Goal: Communication & Community: Ask a question

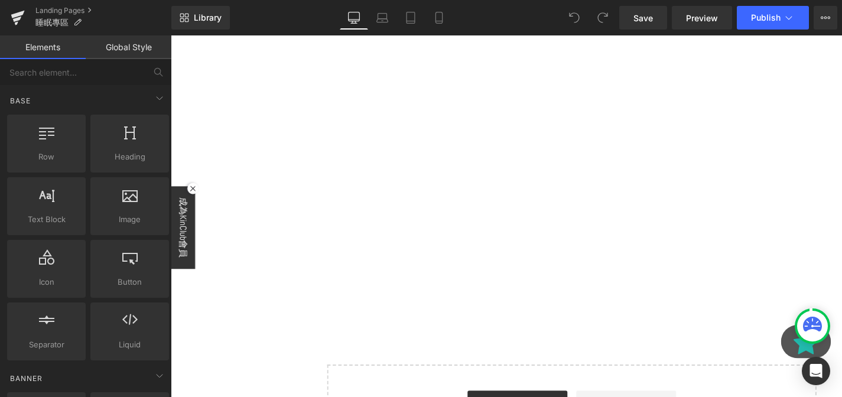
scroll to position [2402, 0]
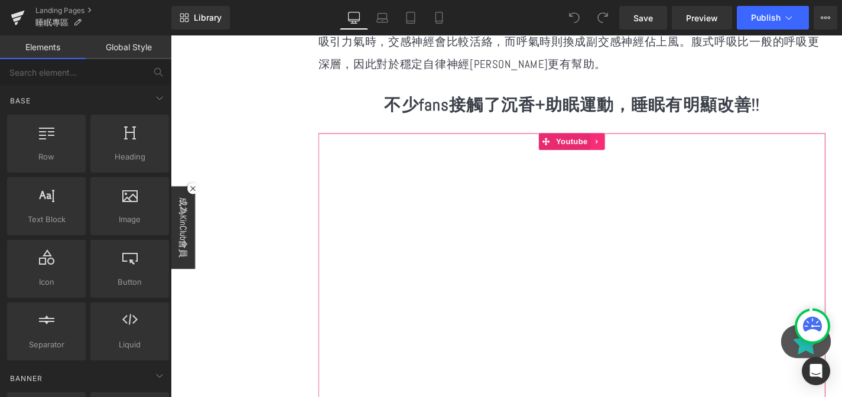
click at [629, 139] on link at bounding box center [625, 148] width 15 height 18
click at [635, 144] on icon at bounding box center [633, 148] width 8 height 8
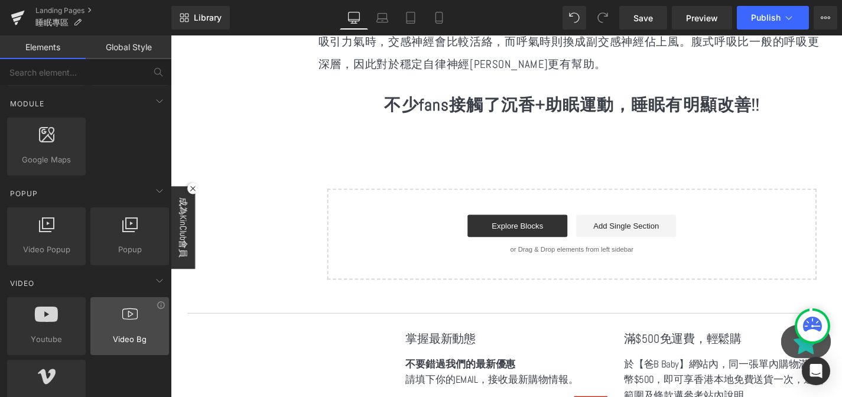
scroll to position [661, 0]
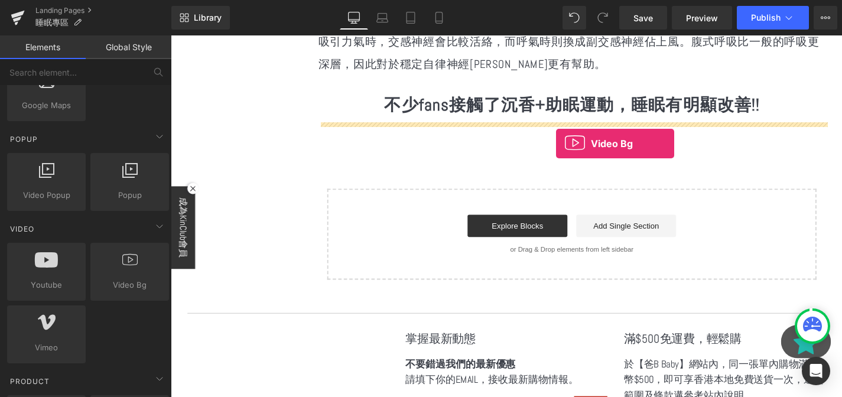
drag, startPoint x: 299, startPoint y: 311, endPoint x: 581, endPoint y: 151, distance: 324.0
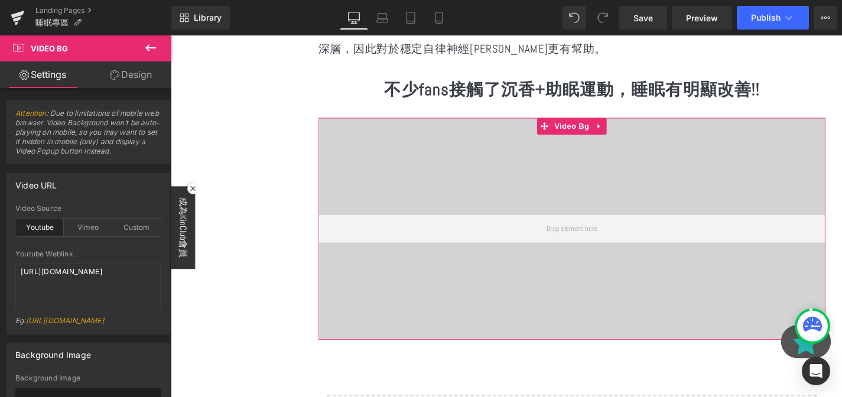
scroll to position [2425, 0]
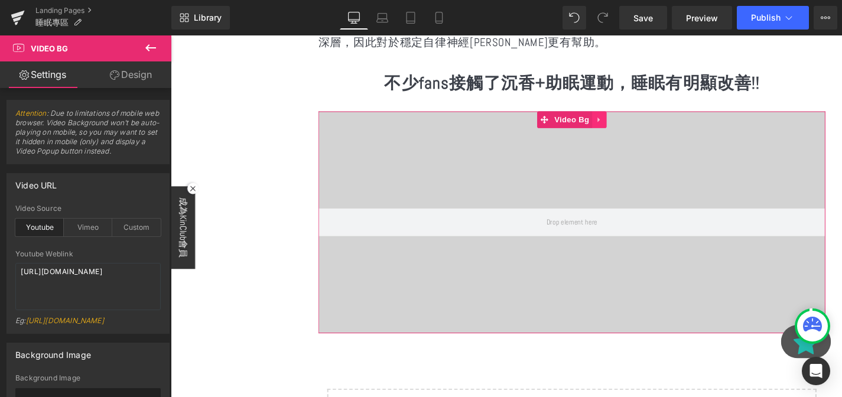
click at [621, 116] on link at bounding box center [626, 125] width 15 height 18
click at [628, 116] on link at bounding box center [634, 125] width 15 height 18
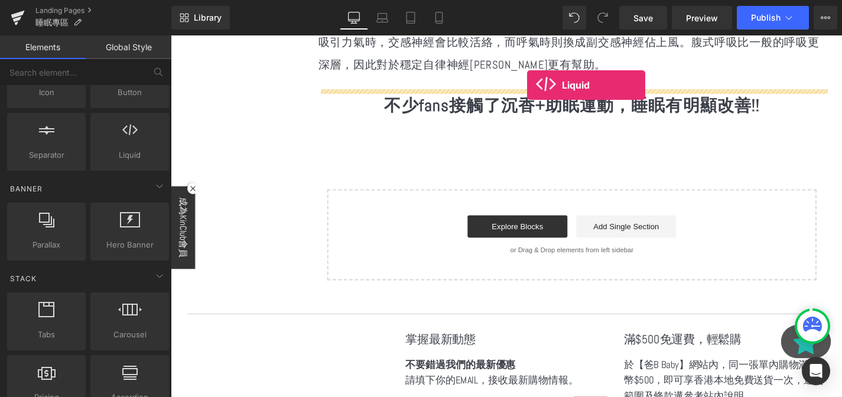
scroll to position [2389, 0]
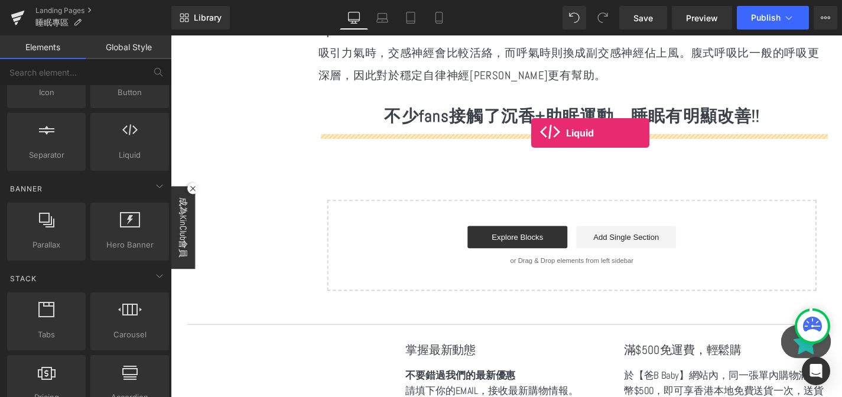
drag, startPoint x: 287, startPoint y: 202, endPoint x: 555, endPoint y: 139, distance: 274.8
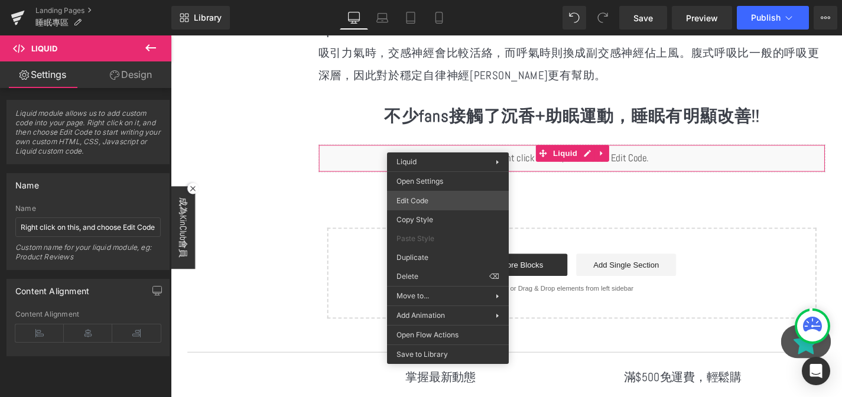
click at [434, 0] on div "Liquid You are previewing how the will restyle your page. You can not edit Elem…" at bounding box center [421, 0] width 842 height 0
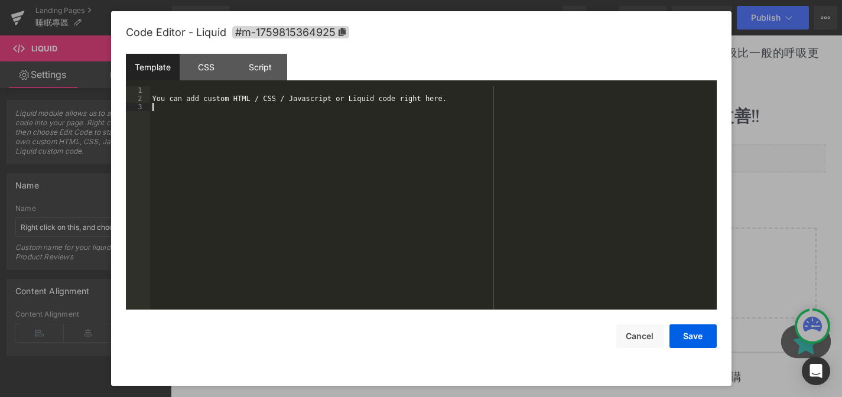
click at [291, 145] on div "You can add custom HTML / CSS / Javascript or Liquid code right here." at bounding box center [433, 206] width 566 height 240
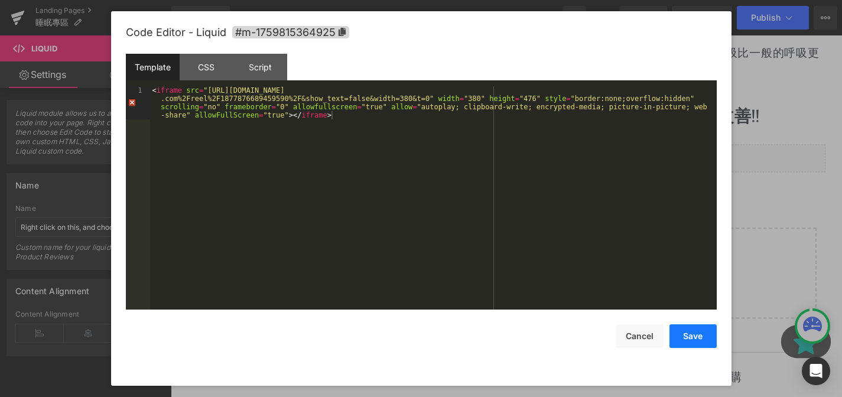
click at [691, 336] on button "Save" at bounding box center [692, 336] width 47 height 24
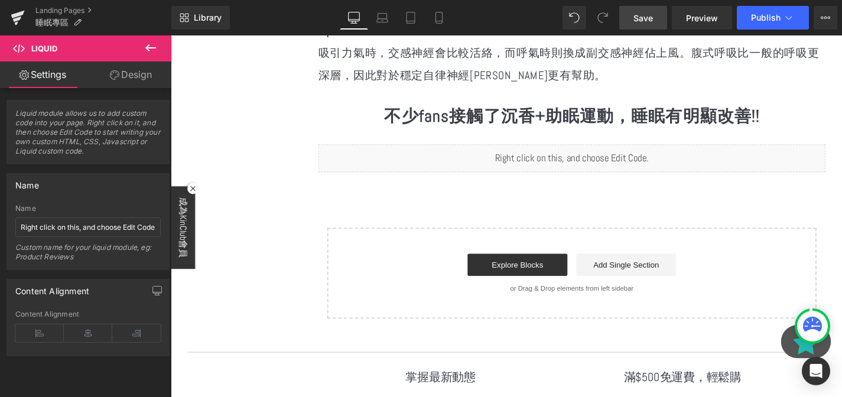
click at [645, 19] on span "Save" at bounding box center [642, 18] width 19 height 12
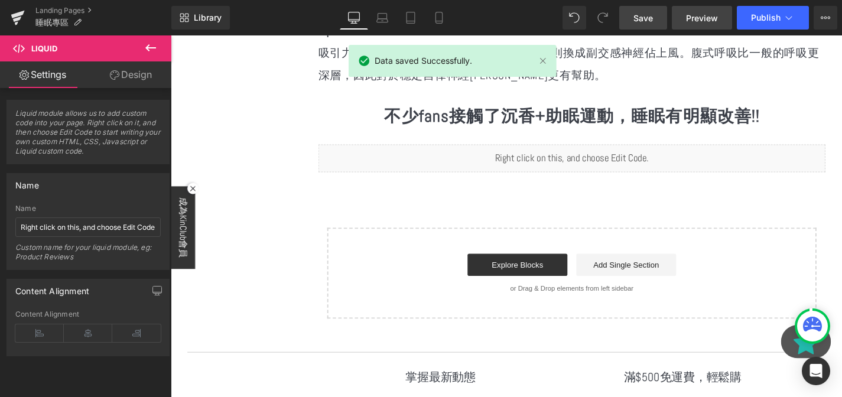
click at [706, 21] on span "Preview" at bounding box center [702, 18] width 32 height 12
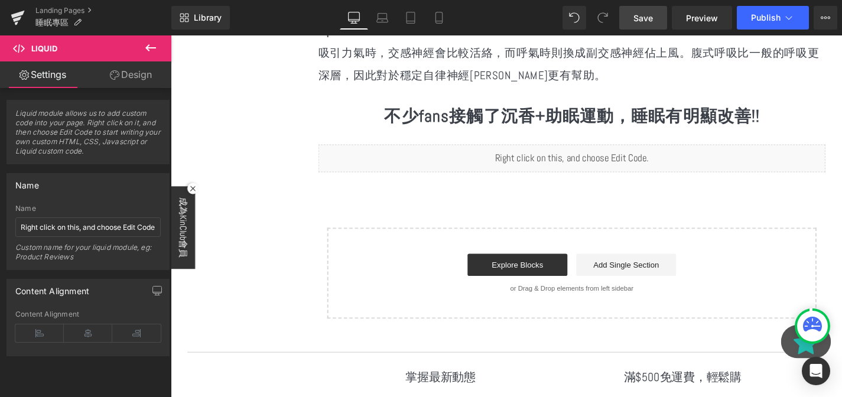
click at [441, 157] on div "Liquid" at bounding box center [598, 167] width 540 height 30
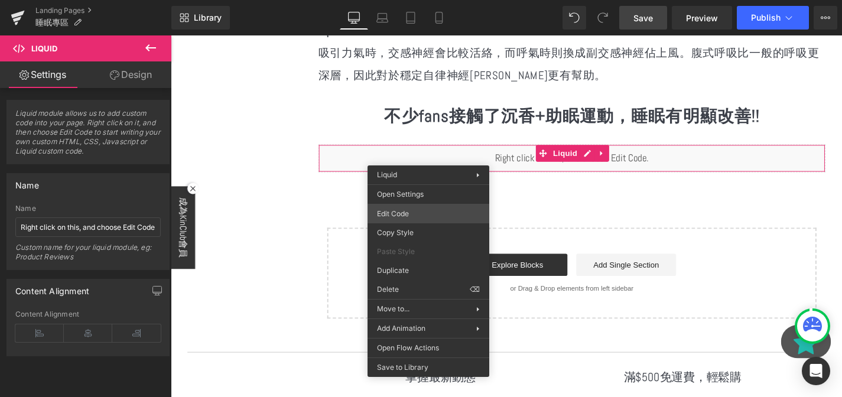
click at [415, 0] on div "Liquid You are previewing how the will restyle your page. You can not edit Elem…" at bounding box center [421, 0] width 842 height 0
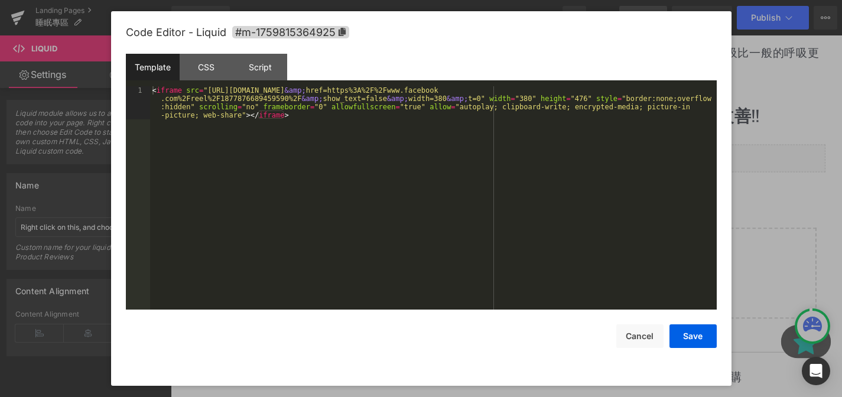
click at [370, 175] on div "< iframe src = "https://www.facebook.com/plugins/video.php?height=476 &amp; hre…" at bounding box center [433, 230] width 566 height 289
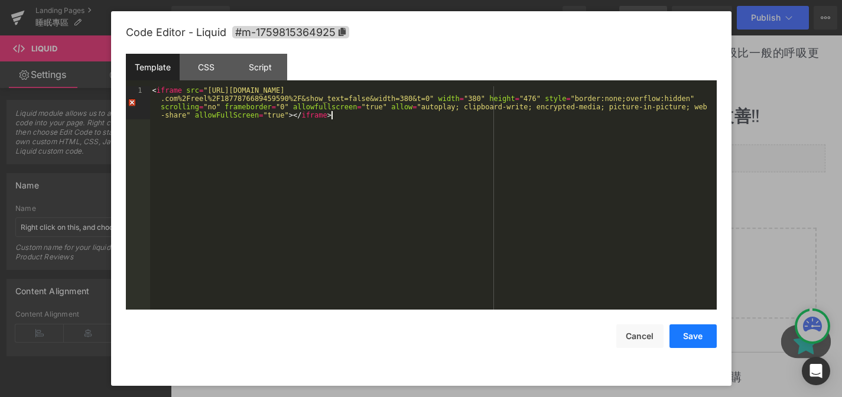
click at [713, 343] on button "Save" at bounding box center [692, 336] width 47 height 24
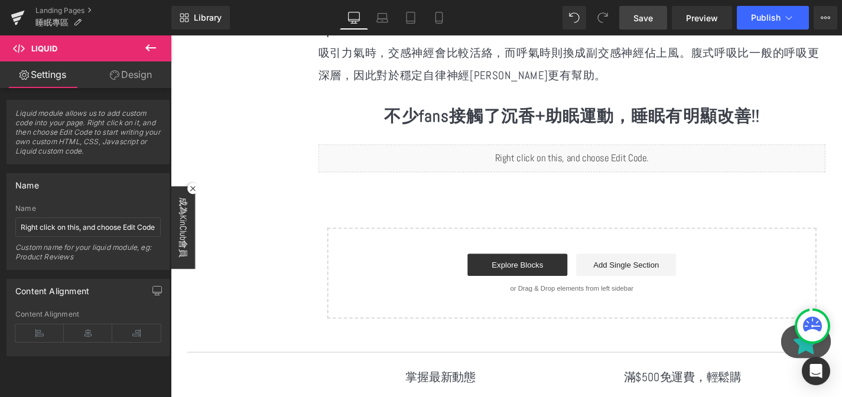
click at [662, 23] on link "Save" at bounding box center [643, 18] width 48 height 24
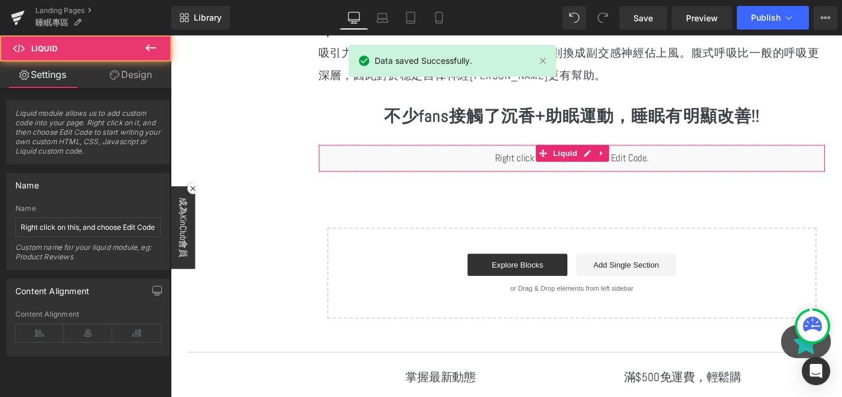
click at [522, 156] on div "Liquid" at bounding box center [598, 167] width 540 height 30
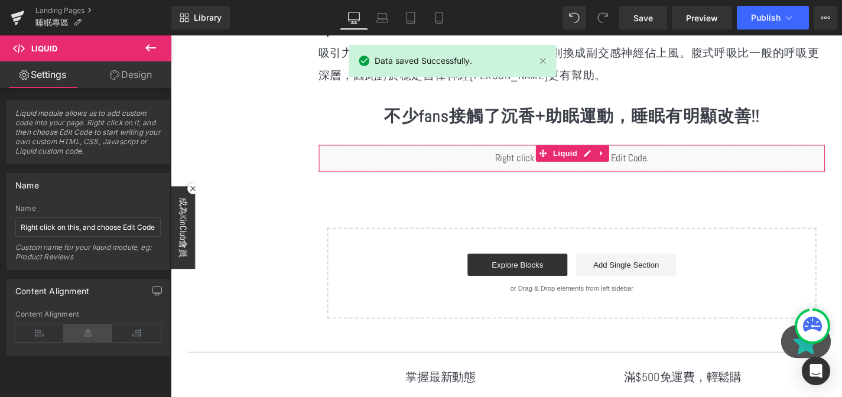
click at [86, 340] on icon at bounding box center [88, 333] width 48 height 18
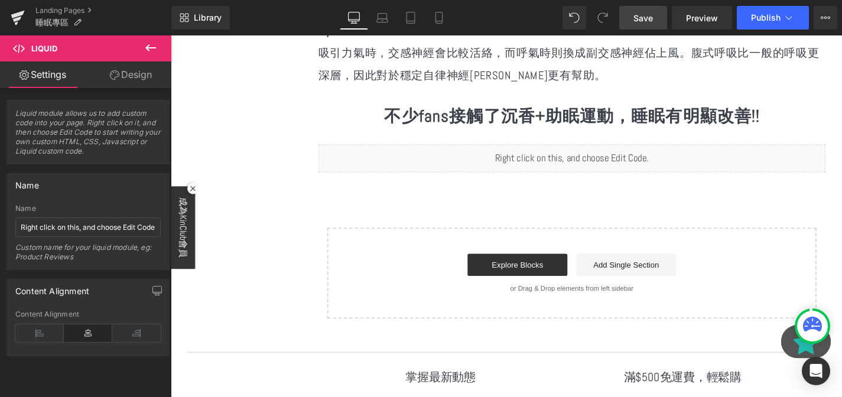
click at [649, 27] on link "Save" at bounding box center [643, 18] width 48 height 24
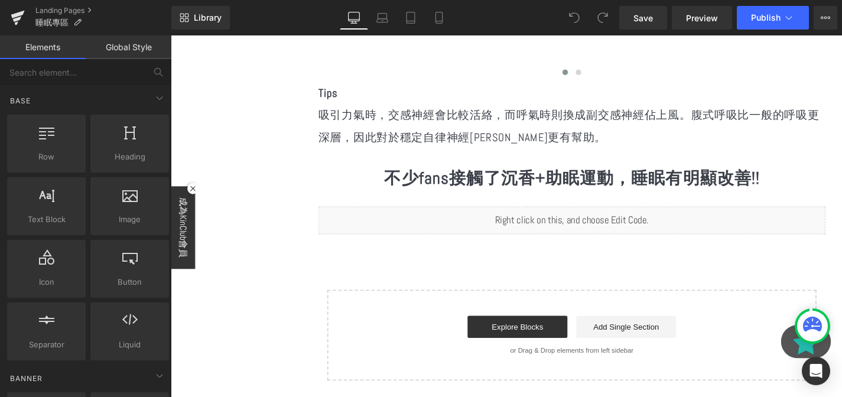
scroll to position [2284, 0]
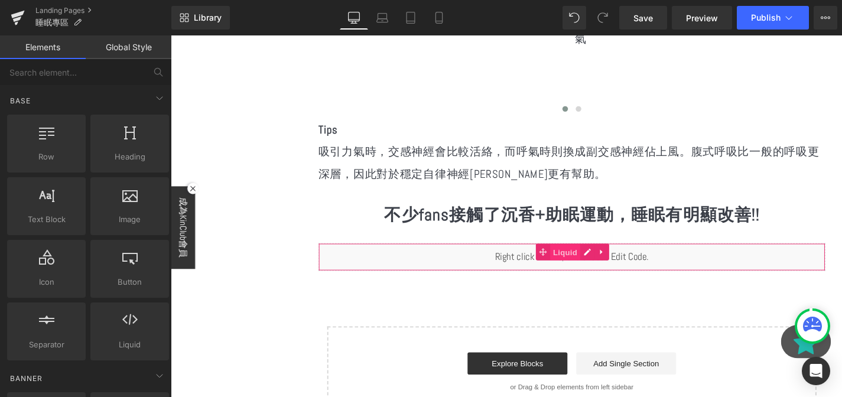
click at [577, 258] on span "Liquid" at bounding box center [591, 267] width 32 height 18
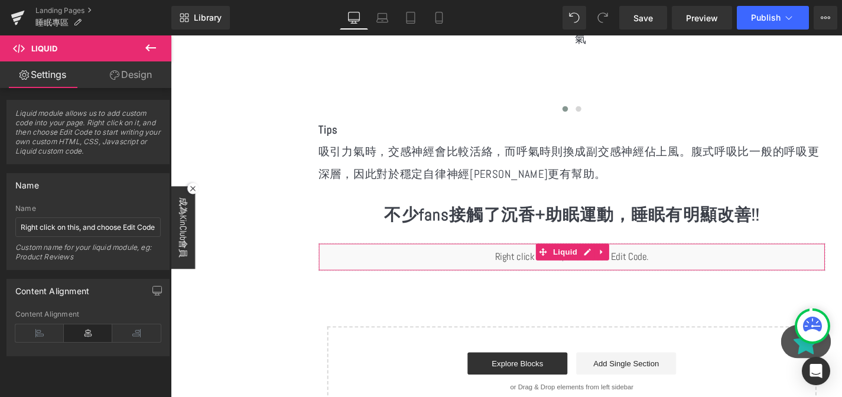
click at [112, 239] on div "Name Right click on this, and choose Edit Code. Custom name for your liquid mod…" at bounding box center [87, 236] width 145 height 65
click at [116, 227] on input "Right click on this, and choose Edit Code." at bounding box center [87, 226] width 145 height 19
click at [120, 198] on div "Name Right click on this, and choose Edit Code. Name Right click on this, and c…" at bounding box center [87, 221] width 163 height 97
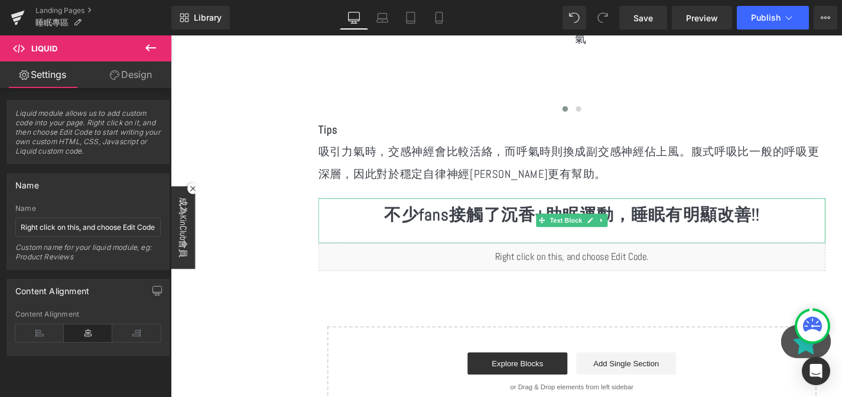
click at [574, 237] on div "不少fans接觸了沉香+助眠運動，睡眠有明顯改善!!" at bounding box center [598, 233] width 540 height 48
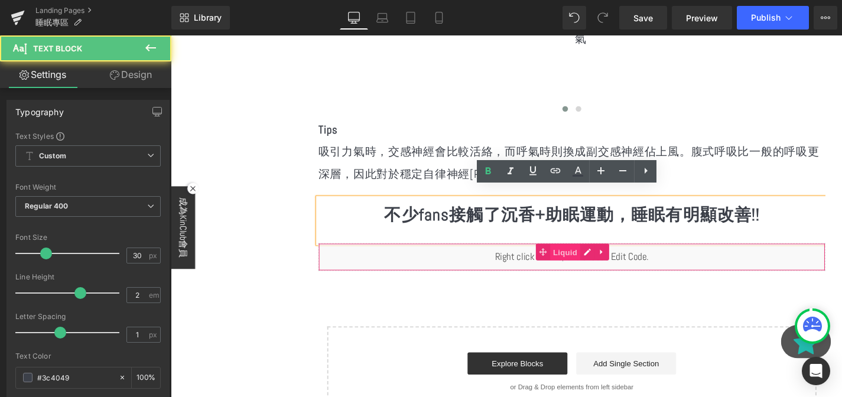
click at [589, 258] on span "Liquid" at bounding box center [591, 267] width 32 height 18
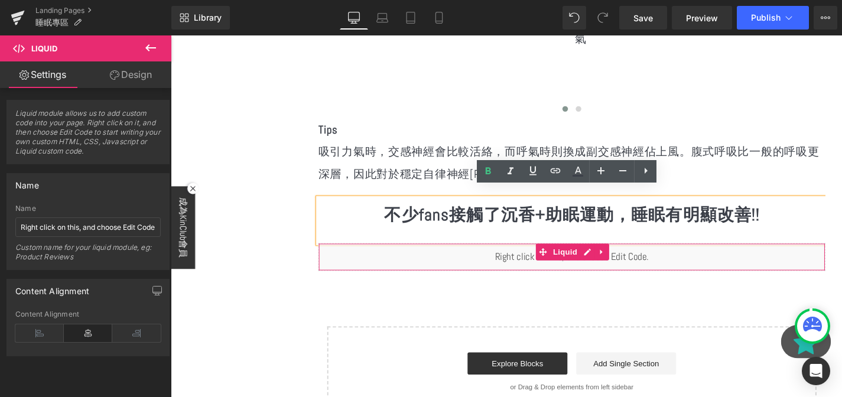
click at [149, 79] on link "Design" at bounding box center [131, 74] width 86 height 27
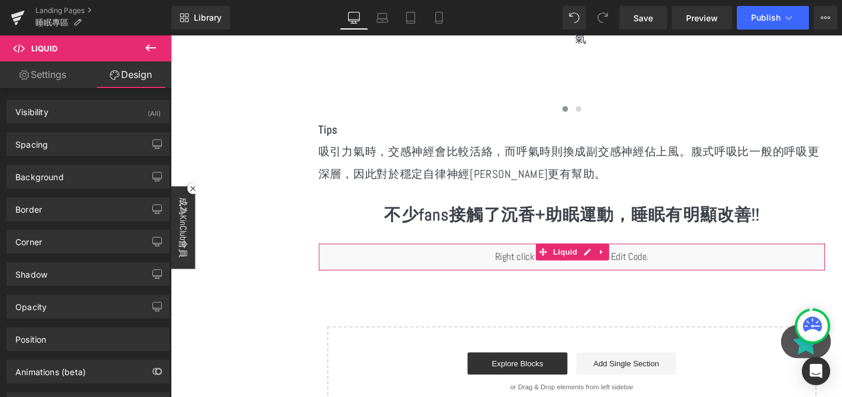
click at [60, 82] on link "Settings" at bounding box center [43, 74] width 86 height 27
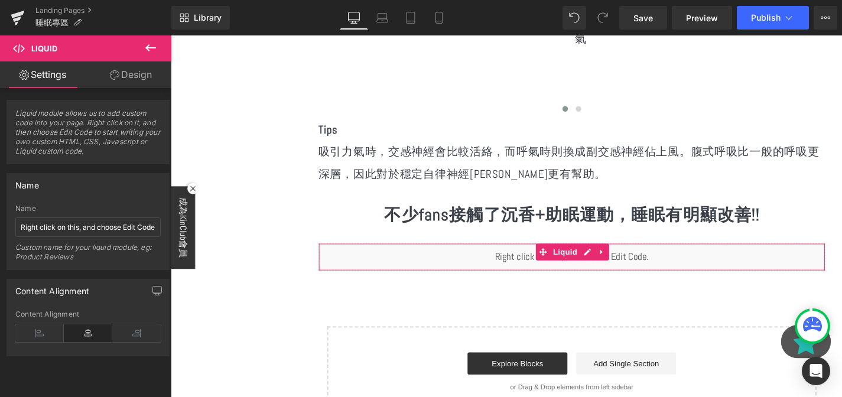
click at [128, 84] on link "Design" at bounding box center [131, 74] width 86 height 27
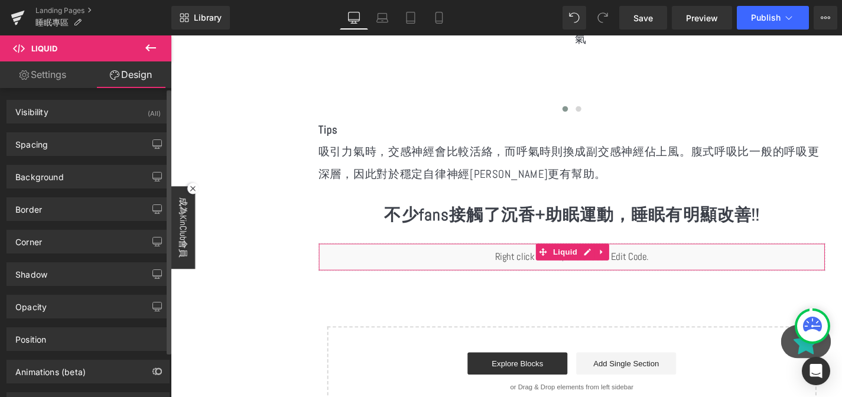
click at [67, 90] on div "Visibility (All) 0|0|0|0 1 Show on Desktop 1 Show on Laptop 1 Show on Tablet 1 …" at bounding box center [88, 252] width 177 height 328
click at [64, 88] on div "Visibility (All) 0|0|0|0 1 Show on Desktop 1 Show on Laptop 1 Show on Tablet 1 …" at bounding box center [88, 252] width 177 height 328
click at [52, 79] on link "Settings" at bounding box center [43, 74] width 86 height 27
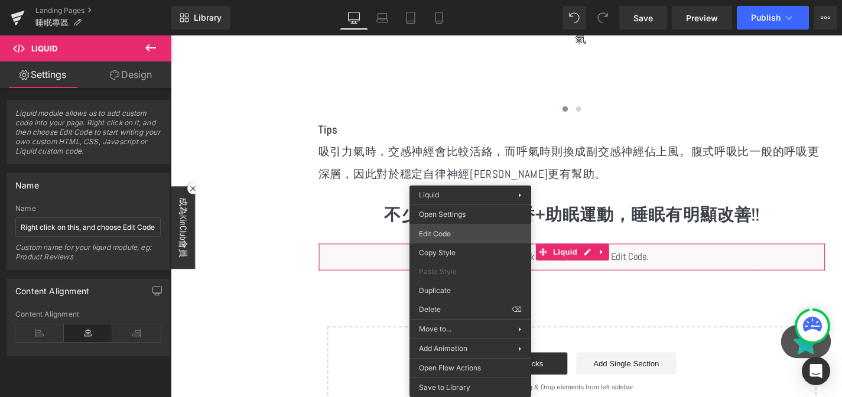
click at [460, 0] on div "Liquid You are previewing how the will restyle your page. You can not edit Elem…" at bounding box center [421, 0] width 842 height 0
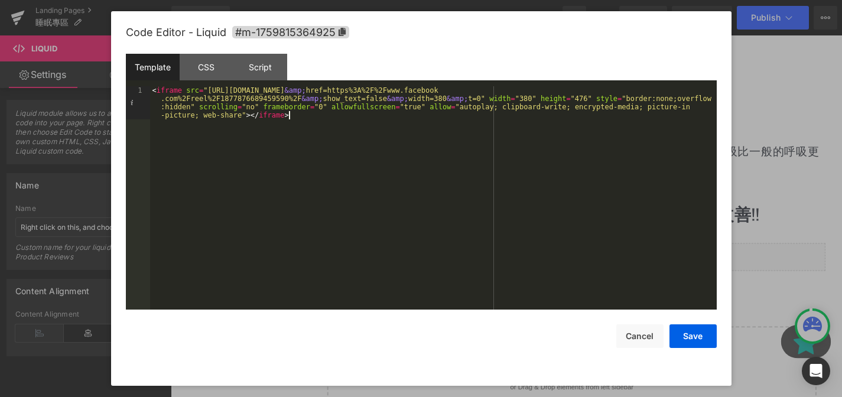
click at [431, 210] on div "< iframe src = "https://www.facebook.com/plugins/video.php?height=476 &amp; hre…" at bounding box center [433, 230] width 566 height 289
click at [692, 340] on button "Save" at bounding box center [692, 336] width 47 height 24
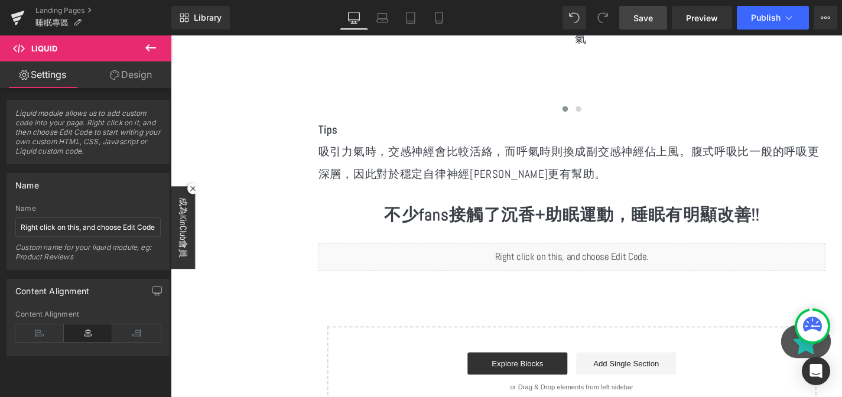
click at [655, 15] on link "Save" at bounding box center [643, 18] width 48 height 24
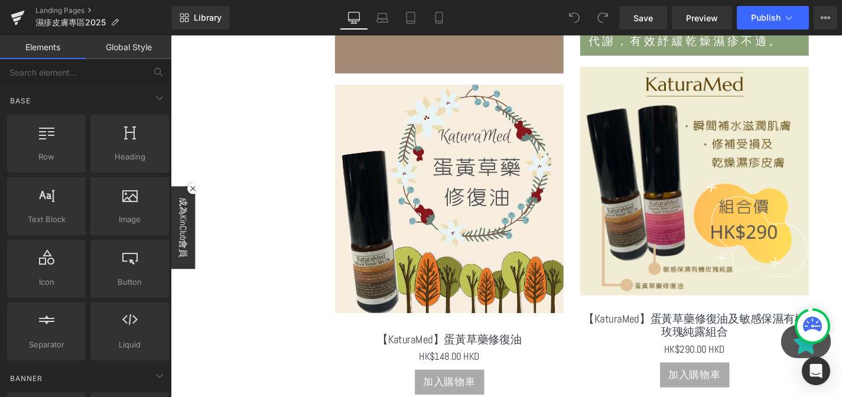
scroll to position [2084, 0]
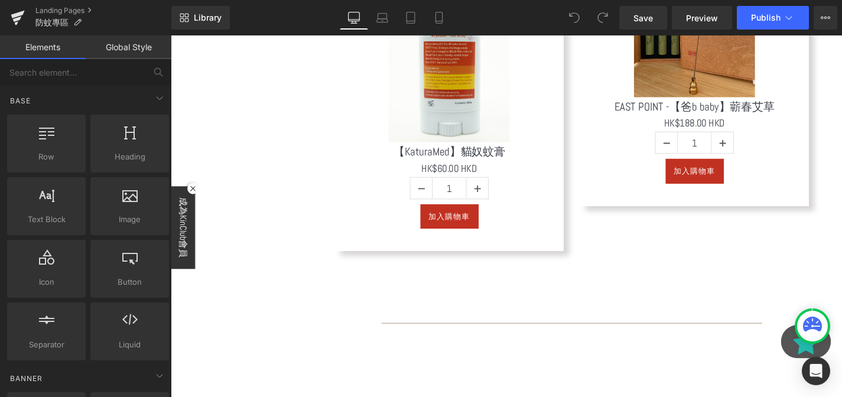
scroll to position [7252, 0]
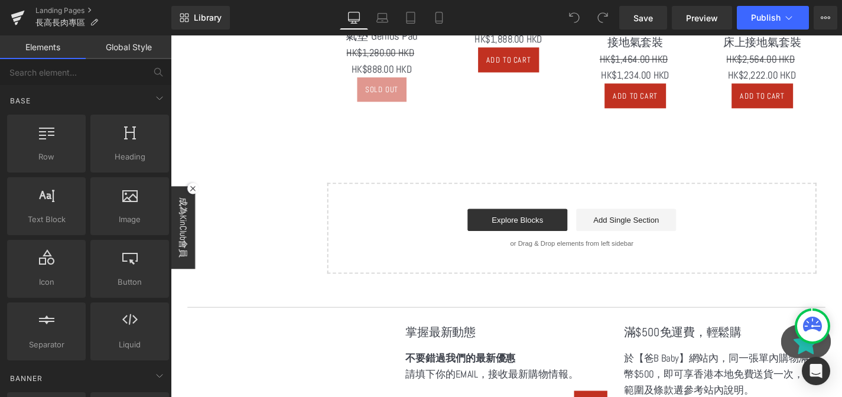
scroll to position [3260, 0]
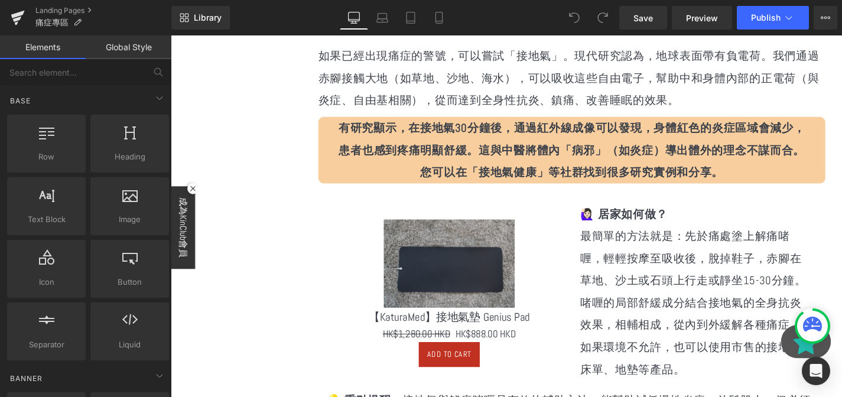
scroll to position [763, 0]
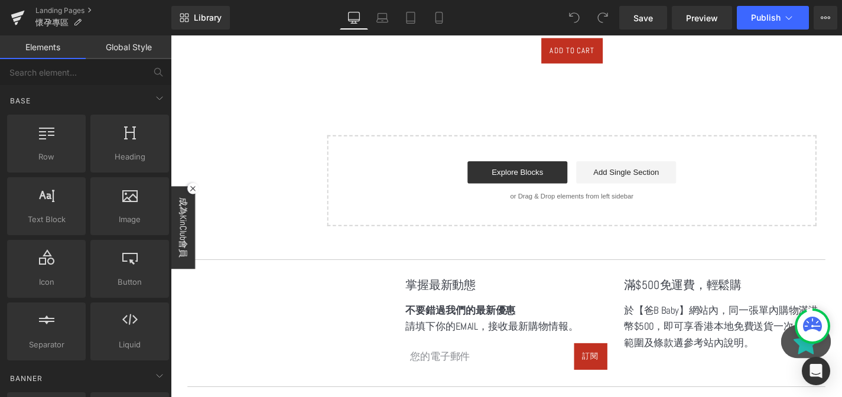
scroll to position [5443, 0]
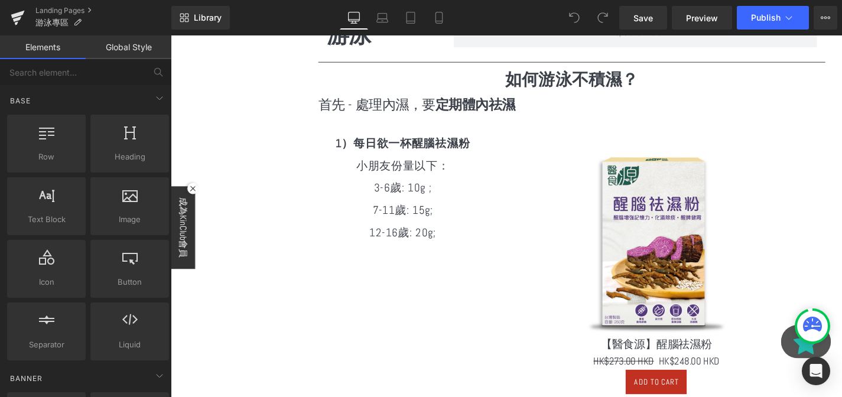
scroll to position [466, 0]
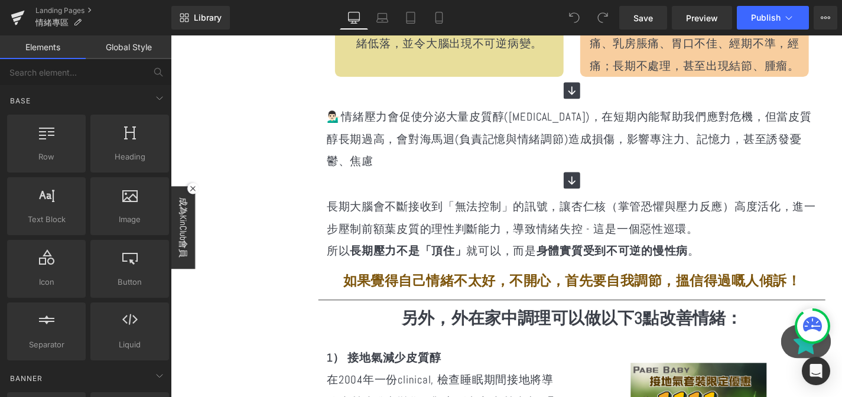
scroll to position [558, 0]
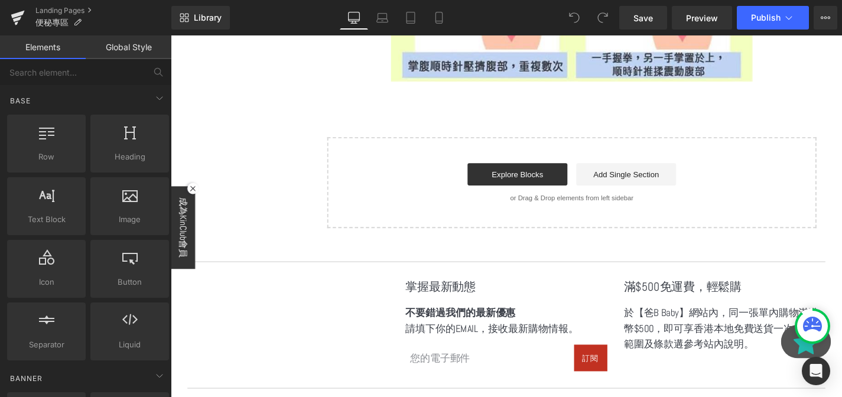
scroll to position [1913, 0]
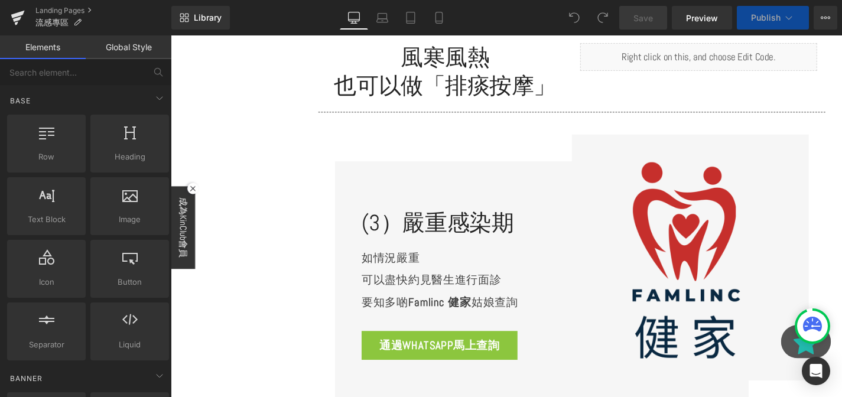
scroll to position [2304, 0]
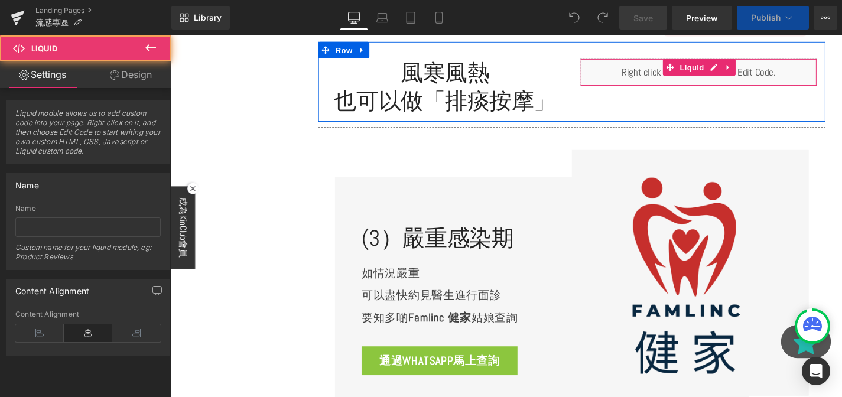
click at [712, 66] on div "Liquid" at bounding box center [733, 75] width 252 height 30
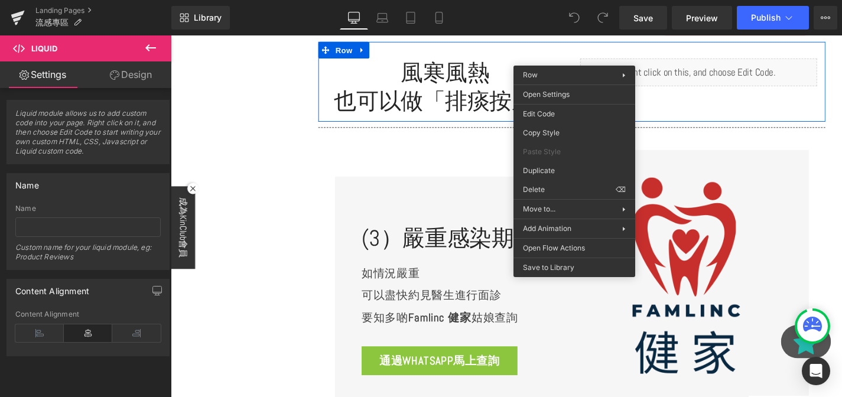
click at [631, 62] on div "Liquid" at bounding box center [733, 75] width 252 height 30
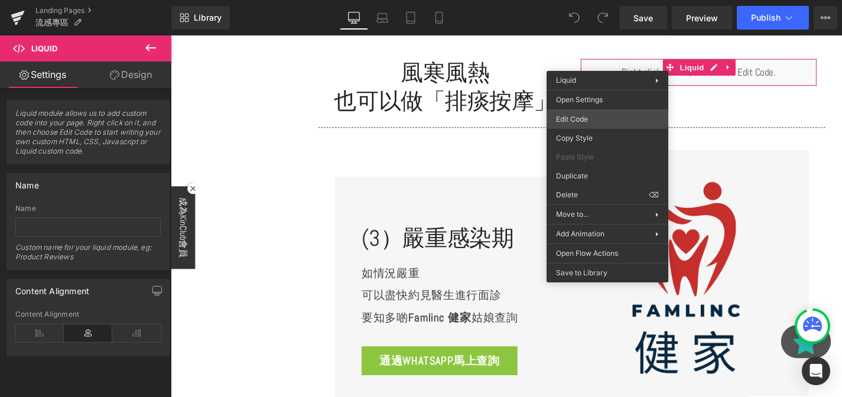
click at [584, 0] on div "You are previewing how the will restyle your page. You can not edit Elements in…" at bounding box center [421, 0] width 842 height 0
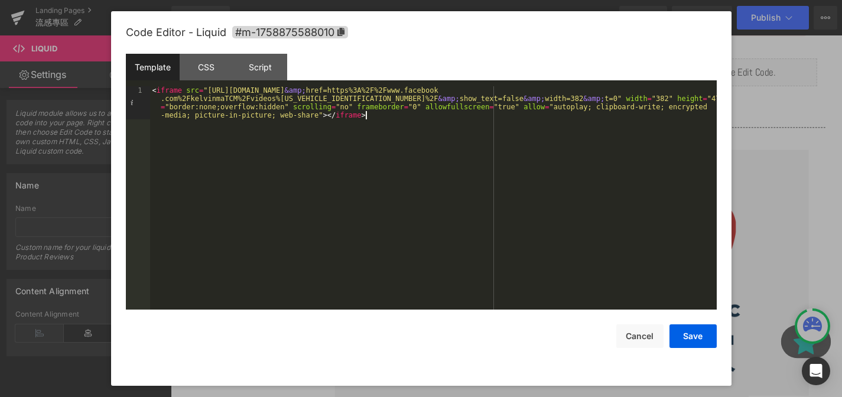
click at [448, 158] on div "< iframe src = "https://www.facebook.com/plugins/video.php?height=476 &amp; hre…" at bounding box center [433, 230] width 566 height 289
click at [396, 115] on div "< iframe src = "https://www.facebook.com/plugins/video.php?height=476 &amp; hre…" at bounding box center [433, 230] width 566 height 289
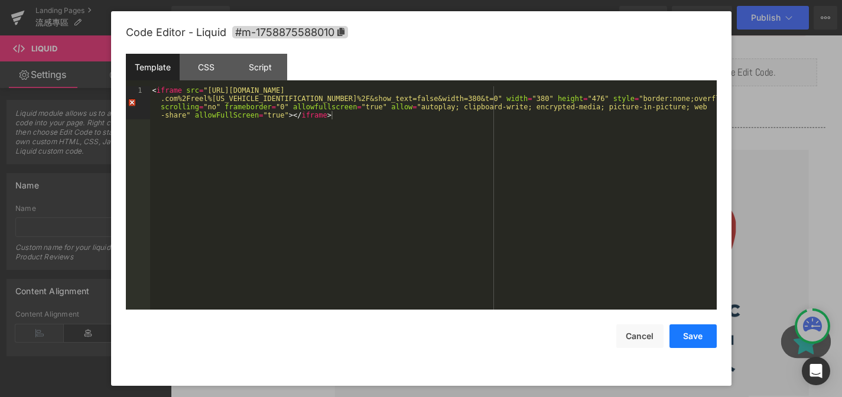
click at [692, 340] on button "Save" at bounding box center [692, 336] width 47 height 24
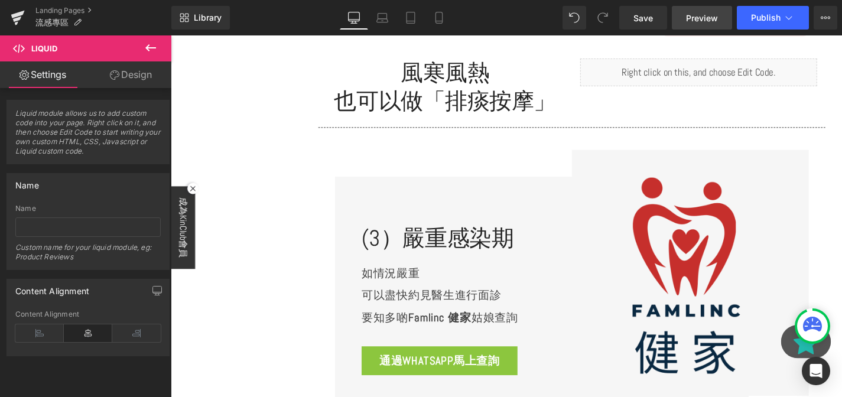
click at [693, 23] on span "Preview" at bounding box center [702, 18] width 32 height 12
click at [629, 15] on link "Save" at bounding box center [643, 18] width 48 height 24
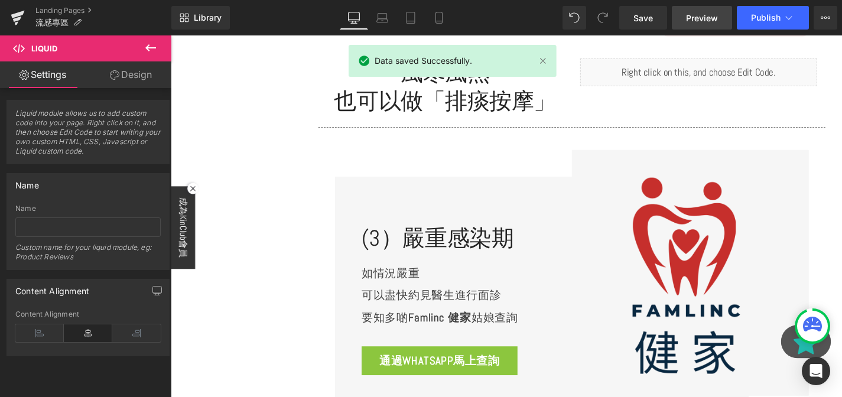
click at [702, 22] on span "Preview" at bounding box center [702, 18] width 32 height 12
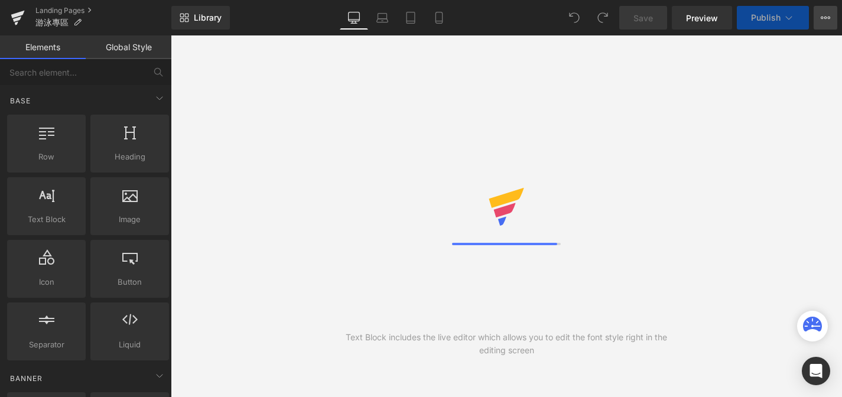
click at [829, 21] on icon at bounding box center [824, 17] width 9 height 9
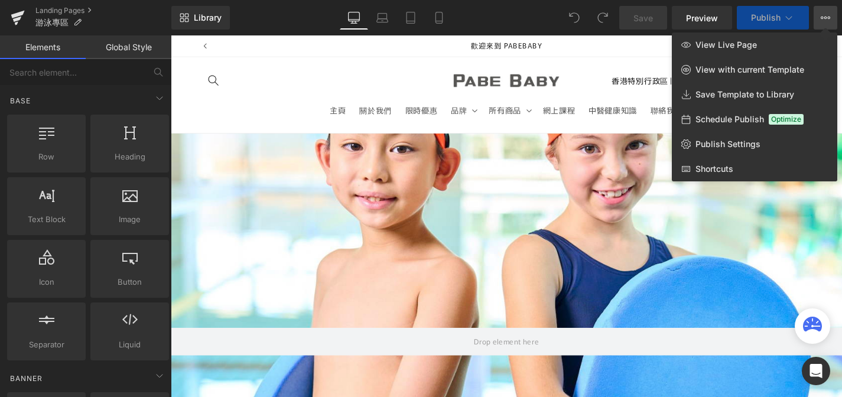
click at [780, 20] on button "Publish" at bounding box center [773, 18] width 72 height 24
click at [818, 19] on button "View Live Page View with current Template Save Template to Library Schedule Pub…" at bounding box center [825, 18] width 24 height 24
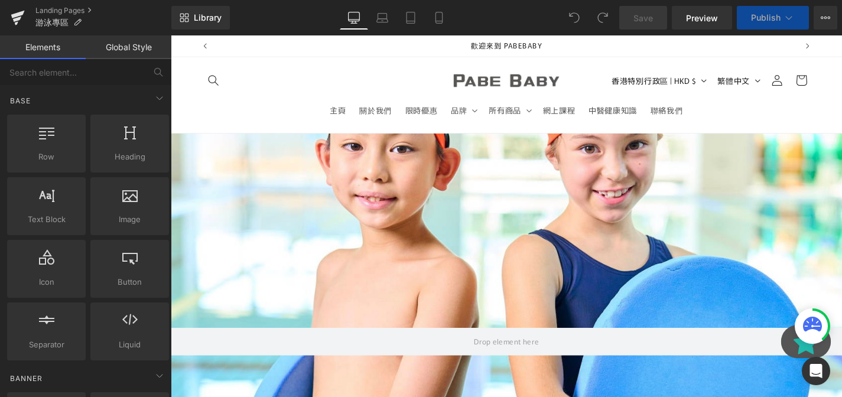
click at [800, 15] on button "Publish" at bounding box center [773, 18] width 72 height 24
click at [789, 19] on icon at bounding box center [789, 18] width 6 height 4
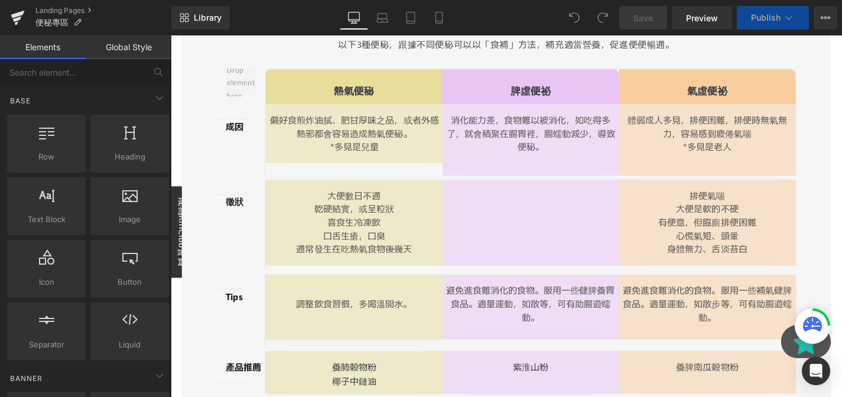
scroll to position [816, 0]
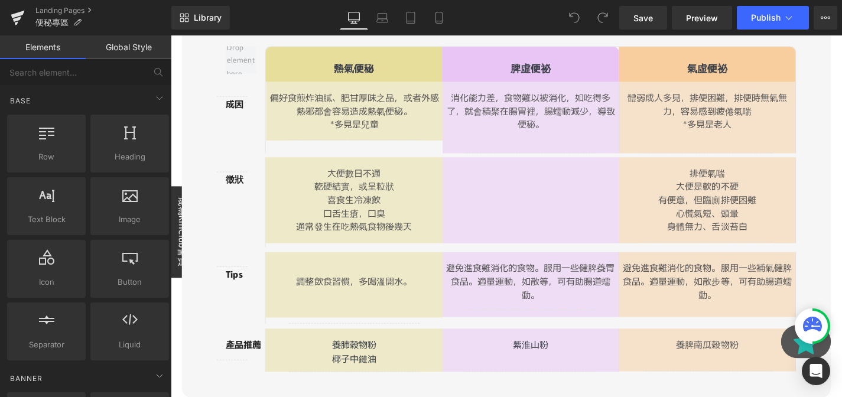
click at [414, 137] on div "偏好食煎炸油膩、肥甘厚味之品，或者外感熱邪都會容易造成熱氣便秘。 *多見是兒童 Text Block" at bounding box center [366, 118] width 188 height 46
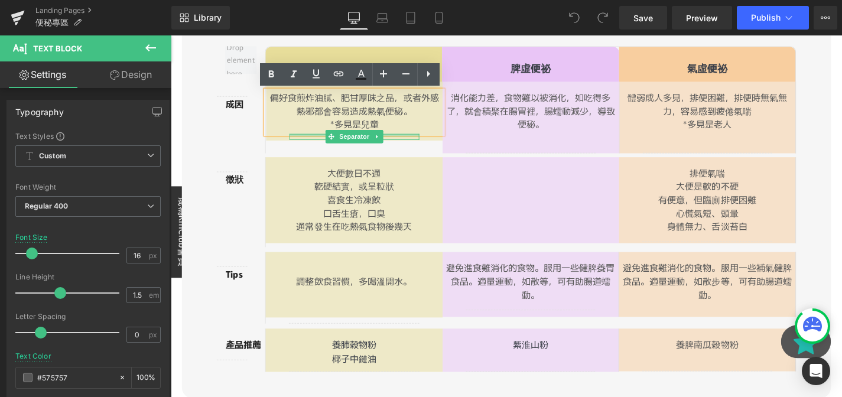
scroll to position [0, 620]
click at [445, 147] on div "偏好食煎炸油膩、肥甘厚味之品，或者外感熱邪都會容易造成熱氣便秘。 *多見是兒童 Text Block Separator Row" at bounding box center [366, 116] width 188 height 63
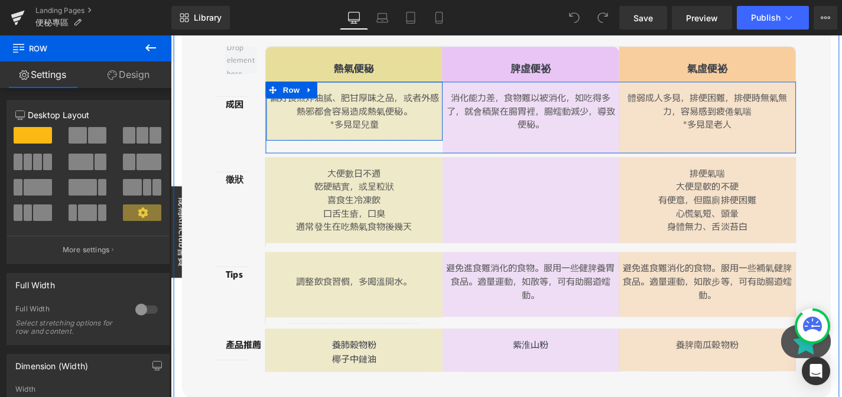
click at [445, 145] on div "偏好食煎炸油膩、肥甘厚味之品，或者外感熱邪都會容易造成熱氣便秘。 *多見是兒童 Text Block Separator" at bounding box center [366, 121] width 188 height 53
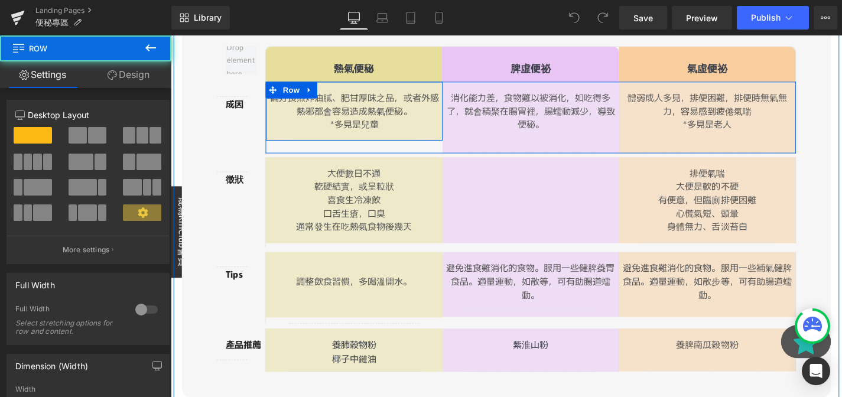
scroll to position [0, 1240]
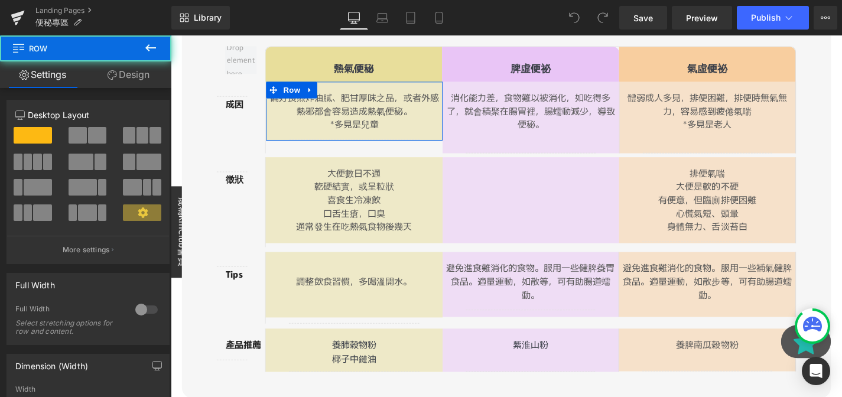
click at [149, 84] on link "Design" at bounding box center [129, 74] width 86 height 27
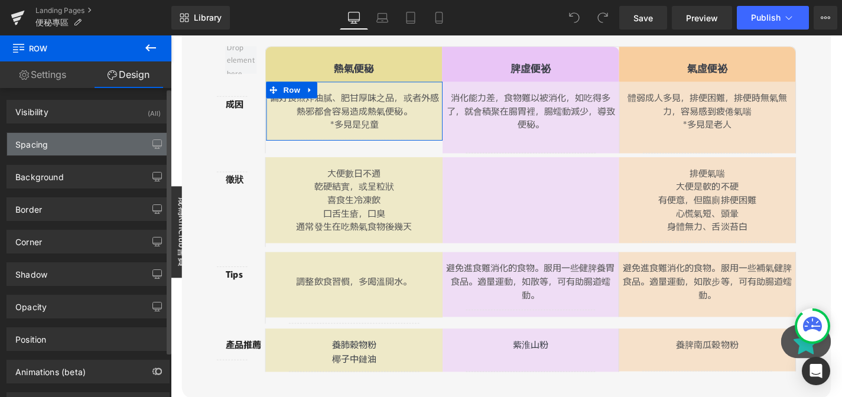
click at [100, 148] on div "Spacing" at bounding box center [88, 144] width 162 height 22
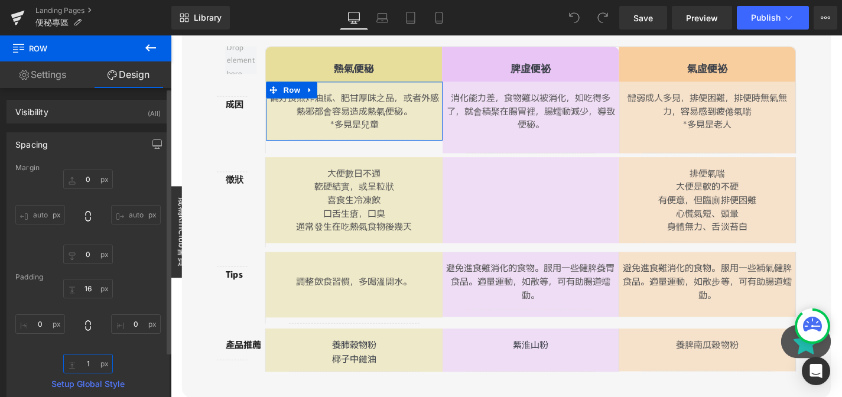
click at [89, 361] on input "1" at bounding box center [88, 363] width 50 height 19
type input "1"
type input "2"
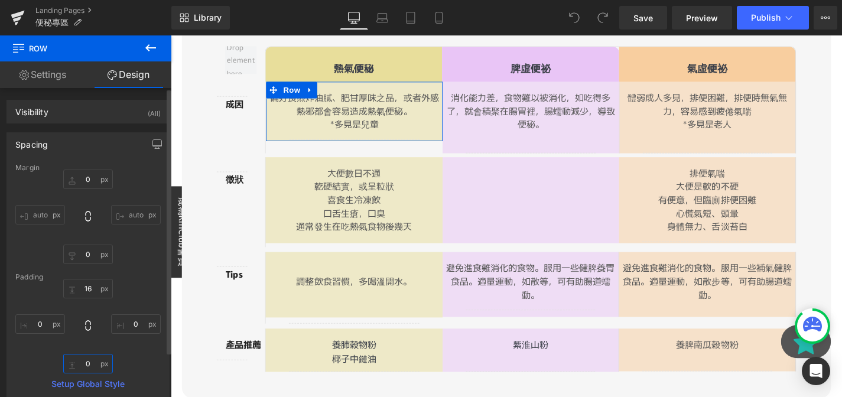
scroll to position [0, 2481]
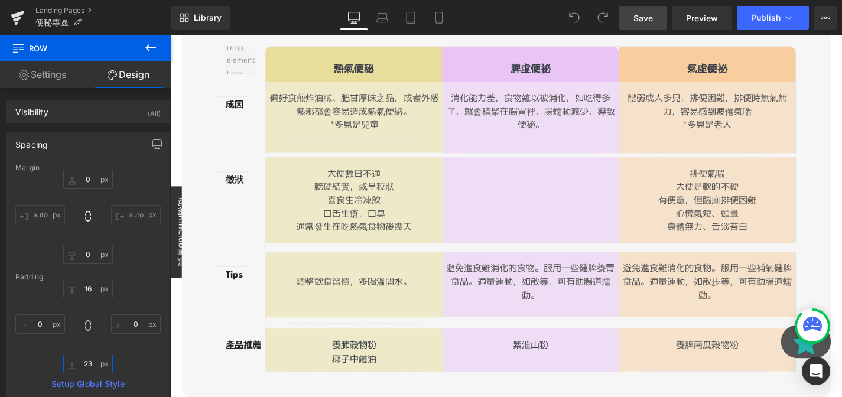
type input "23"
click at [633, 21] on link "Save" at bounding box center [643, 18] width 48 height 24
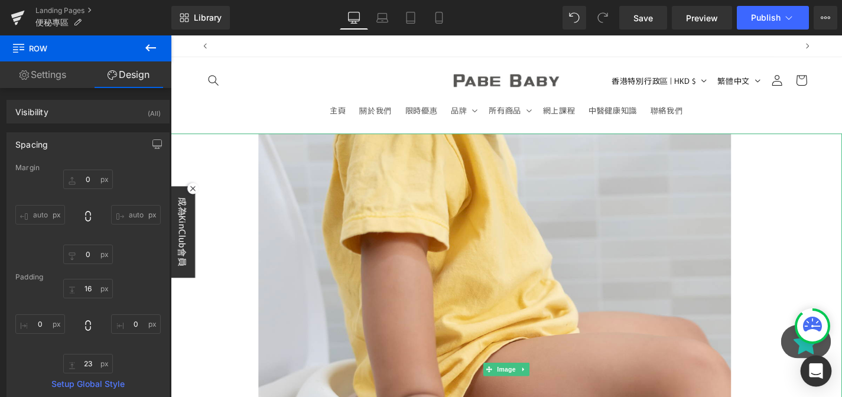
scroll to position [0, 620]
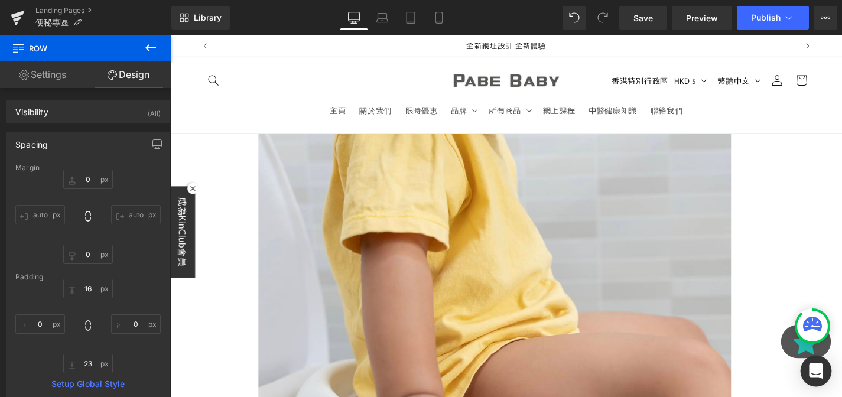
click at [813, 375] on icon "Open Intercom Messenger" at bounding box center [816, 370] width 14 height 15
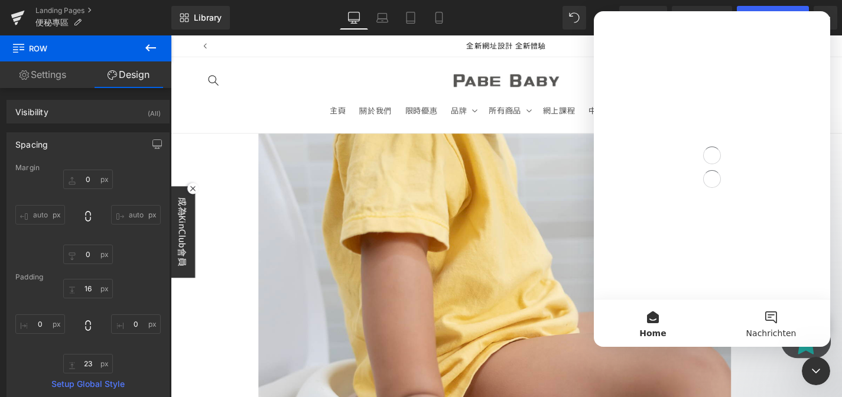
scroll to position [0, 0]
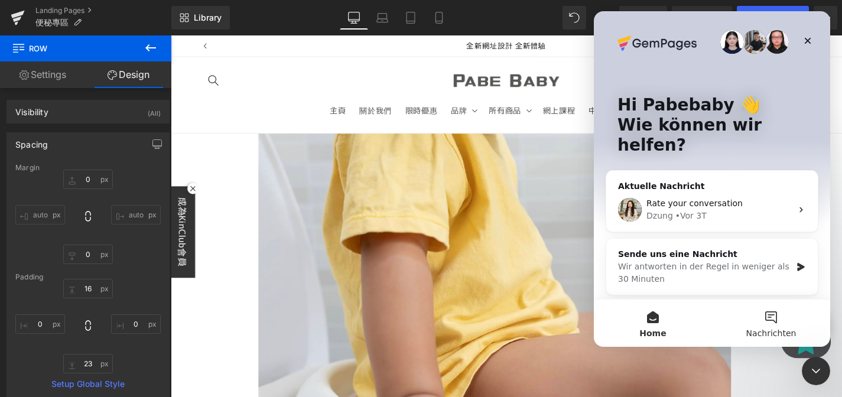
click at [767, 317] on button "Nachrichten" at bounding box center [771, 322] width 118 height 47
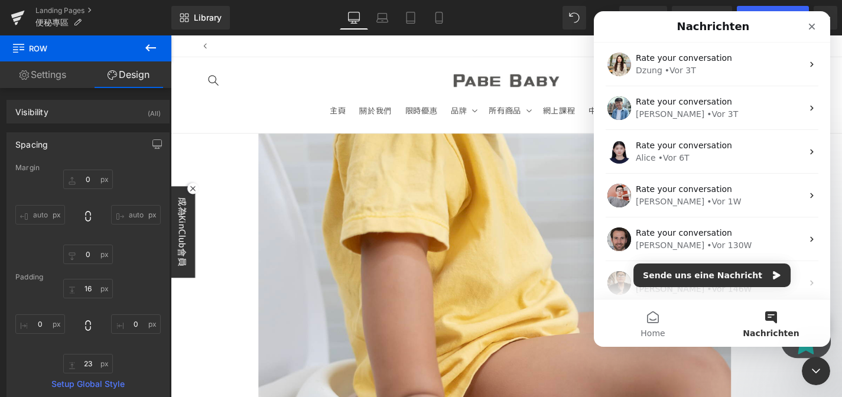
scroll to position [0, 1240]
click at [697, 283] on button "Sende uns eine Nachricht" at bounding box center [711, 275] width 157 height 24
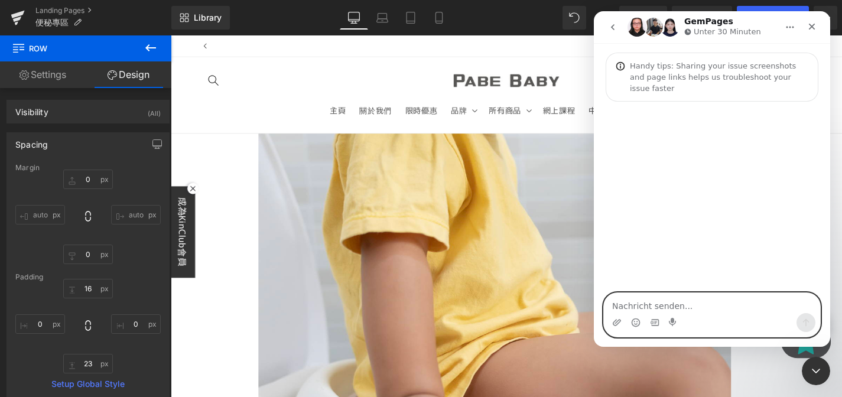
scroll to position [0, 620]
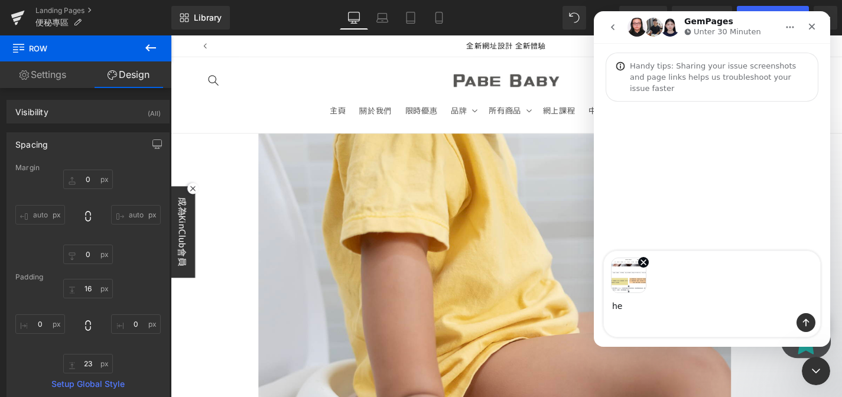
type textarea "h"
type textarea "i"
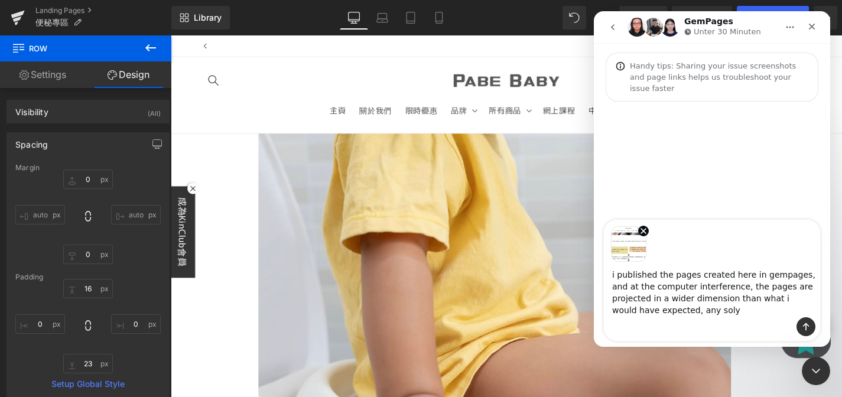
scroll to position [0, 0]
type textarea "i published the pages created here in gempages, and at the computer interferenc…"
click at [453, 275] on div at bounding box center [421, 180] width 842 height 361
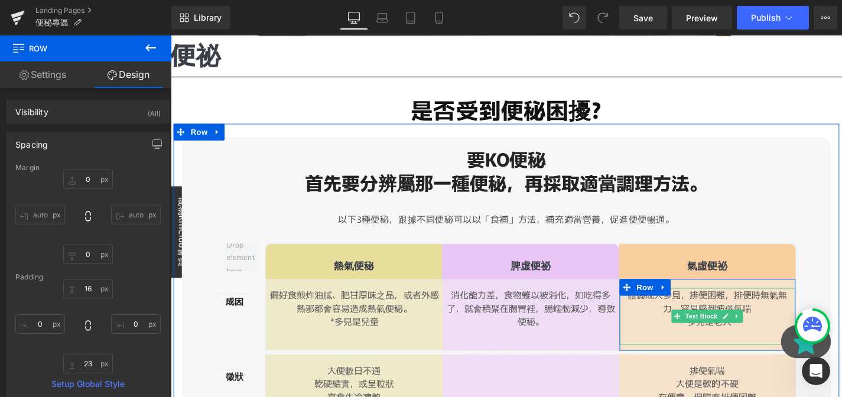
scroll to position [584, 0]
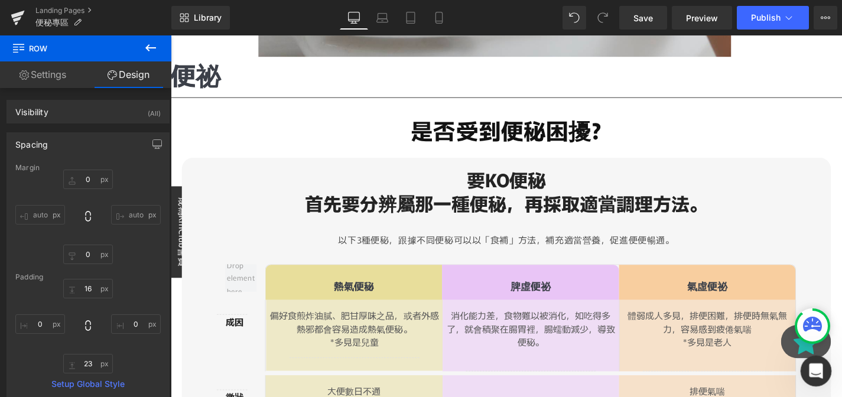
click at [803, 370] on div "Intercom-Nachrichtendienst öffnen" at bounding box center [813, 369] width 39 height 39
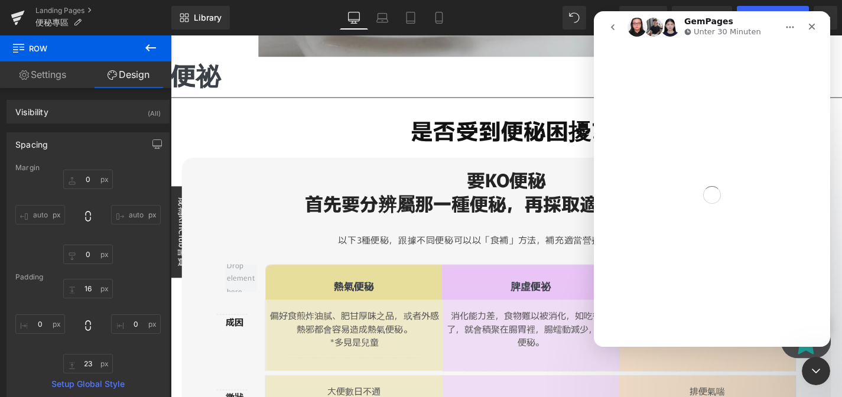
scroll to position [0, 1240]
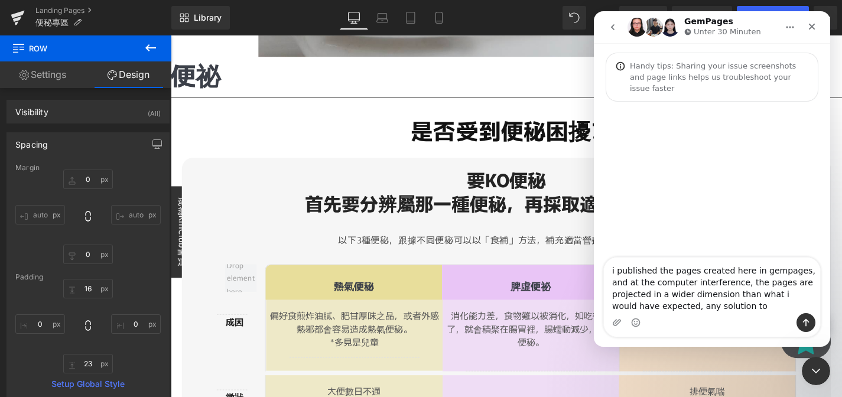
click at [746, 307] on textarea "i published the pages created here in gempages, and at the computer interferenc…" at bounding box center [712, 286] width 216 height 56
type textarea "i published the pages created here in gempages, and at the computer interferenc…"
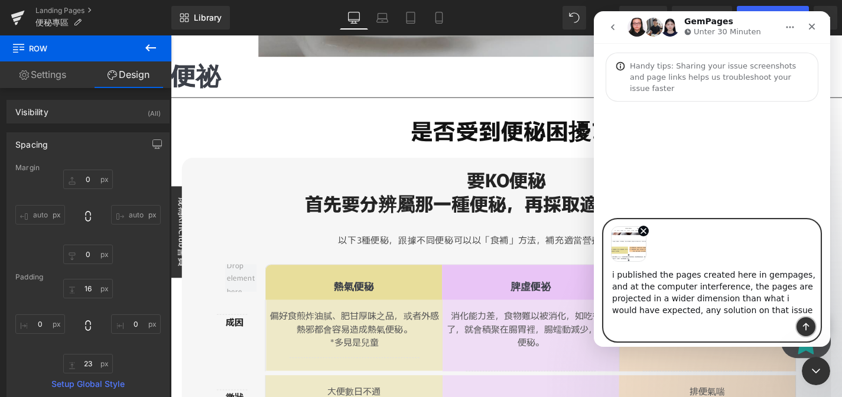
click at [805, 325] on icon "Sende eine Nachricht…" at bounding box center [806, 327] width 6 height 8
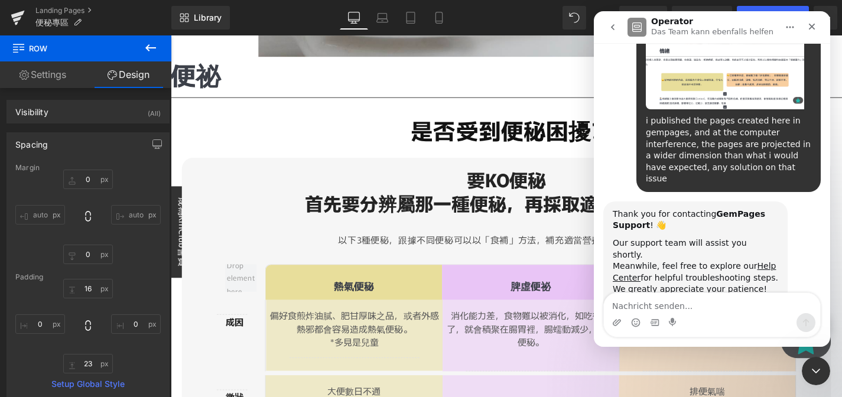
click at [15, 15] on div at bounding box center [421, 180] width 842 height 361
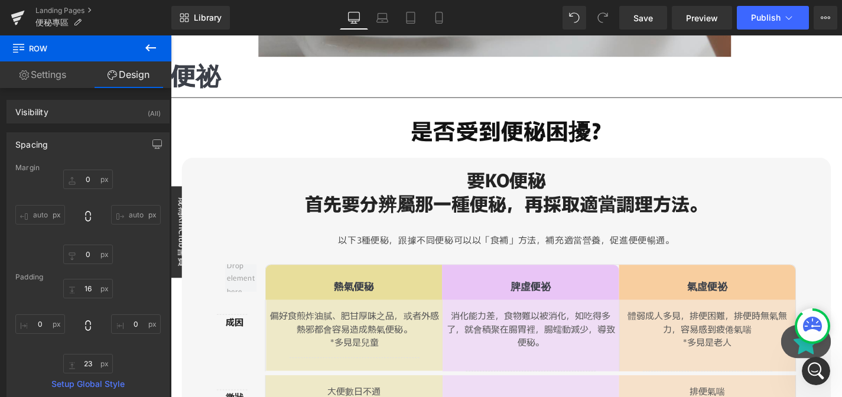
click at [15, 15] on icon at bounding box center [18, 15] width 14 height 8
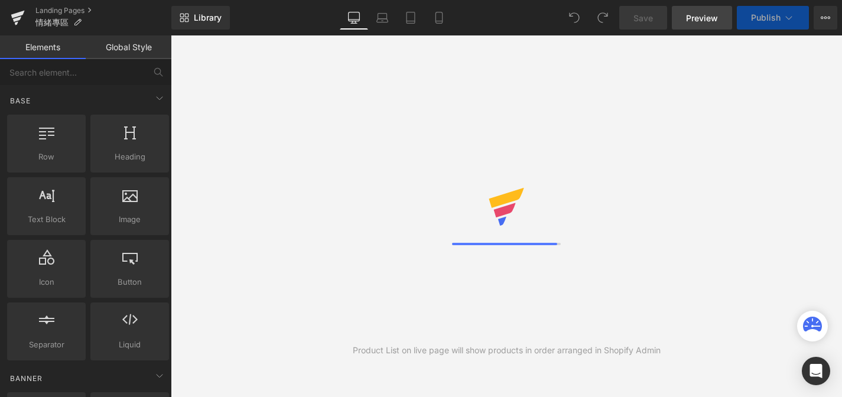
click at [703, 17] on span "Preview" at bounding box center [702, 18] width 32 height 12
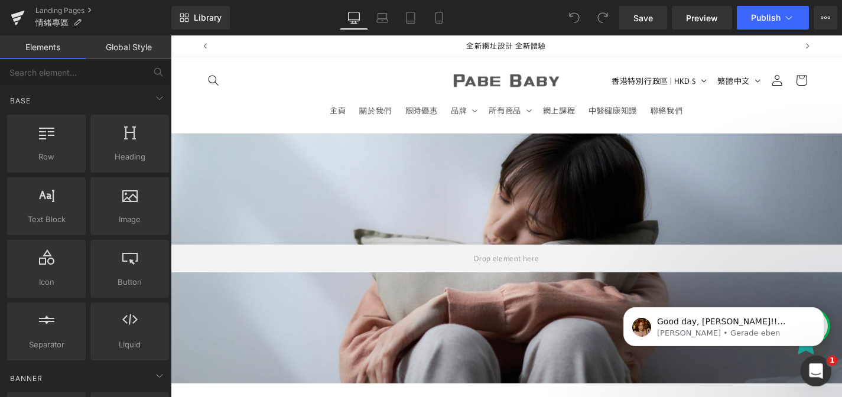
click at [810, 374] on icon "Intercom-Nachrichtendienst öffnen" at bounding box center [813, 369] width 19 height 19
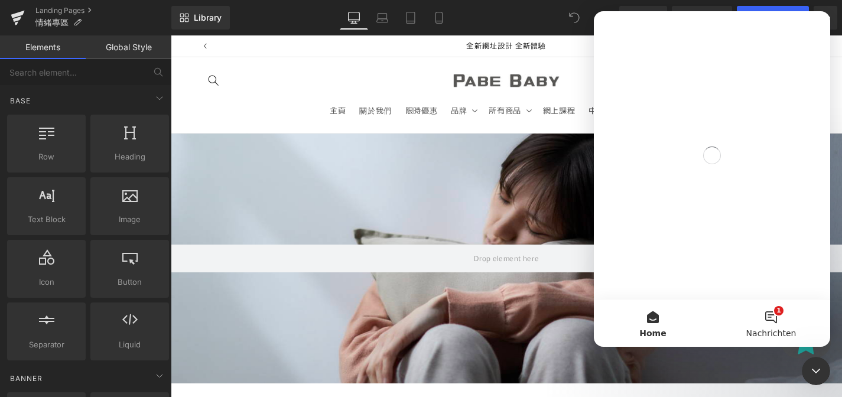
click at [757, 311] on button "1 Nachrichten" at bounding box center [771, 322] width 118 height 47
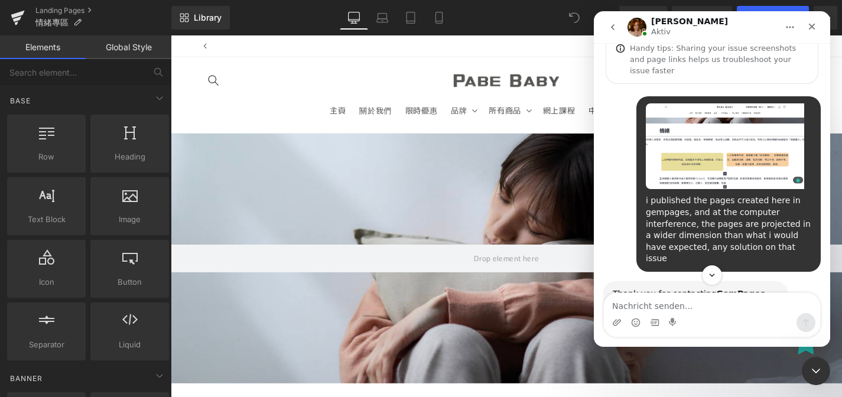
scroll to position [0, 2481]
click at [447, 119] on div at bounding box center [421, 180] width 842 height 361
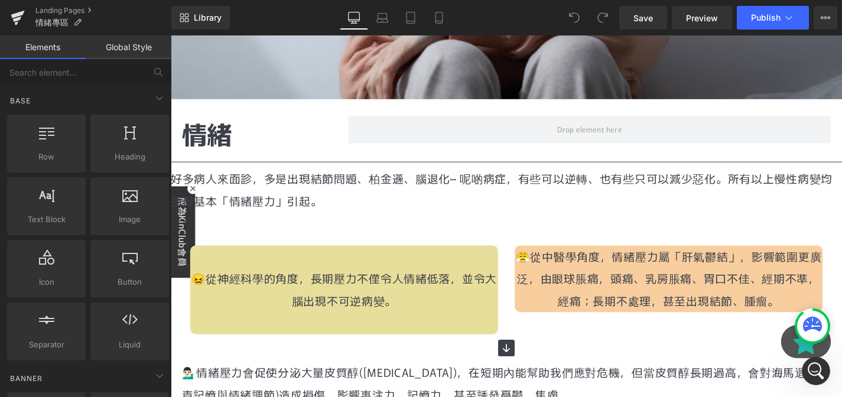
scroll to position [214, 0]
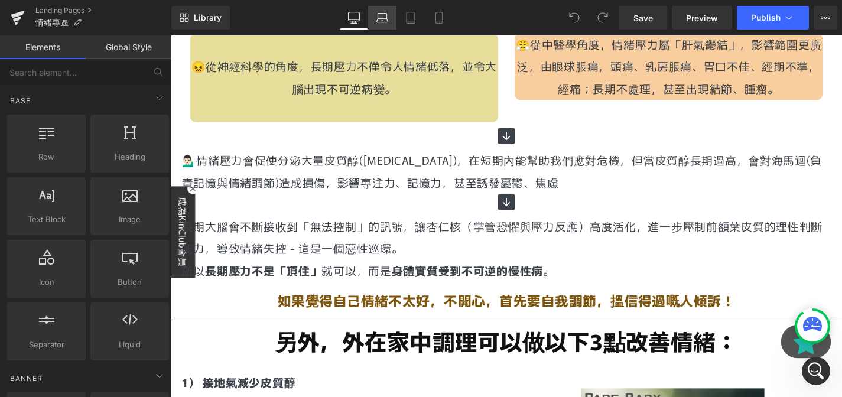
click at [384, 12] on icon at bounding box center [382, 18] width 12 height 12
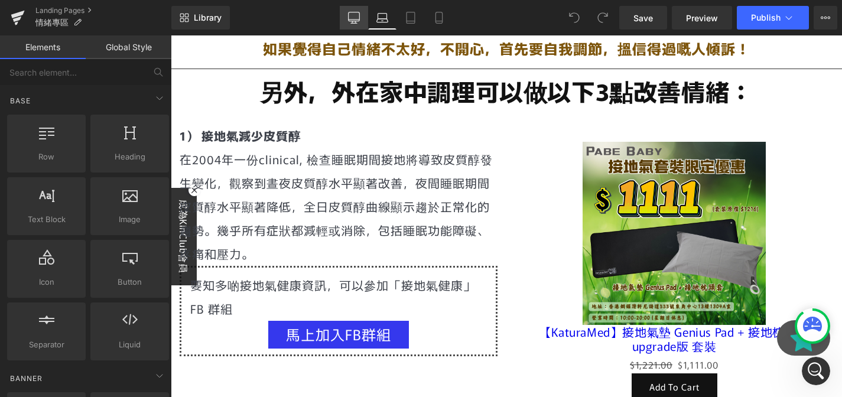
scroll to position [0, 0]
click at [361, 19] on link "Desktop" at bounding box center [354, 18] width 28 height 24
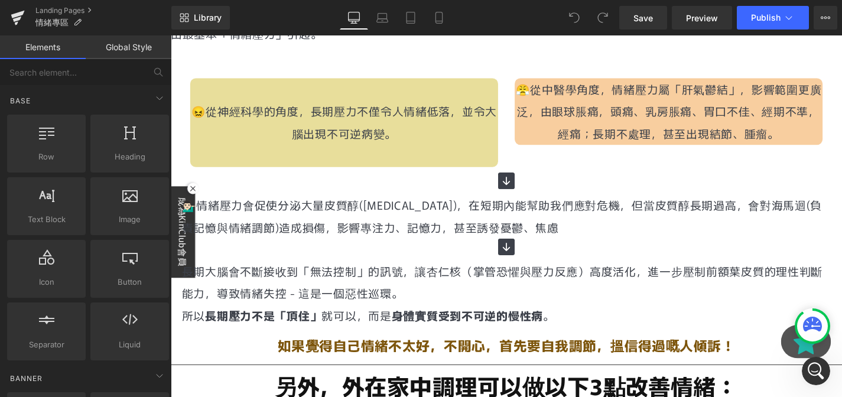
scroll to position [323, 0]
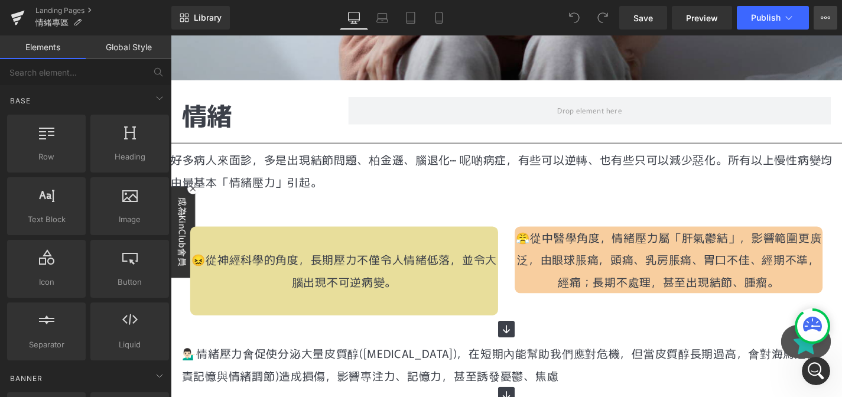
click at [832, 12] on button "View Live Page View with current Template Save Template to Library Schedule Pub…" at bounding box center [825, 18] width 24 height 24
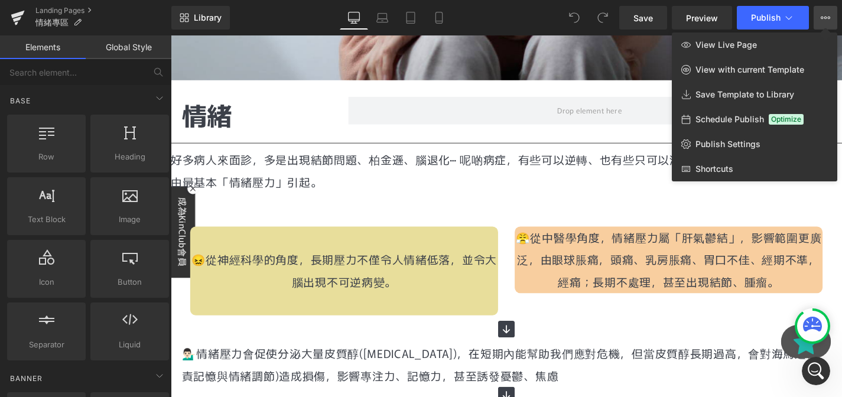
scroll to position [0, 620]
click at [754, 151] on link "Publish Settings" at bounding box center [754, 144] width 165 height 25
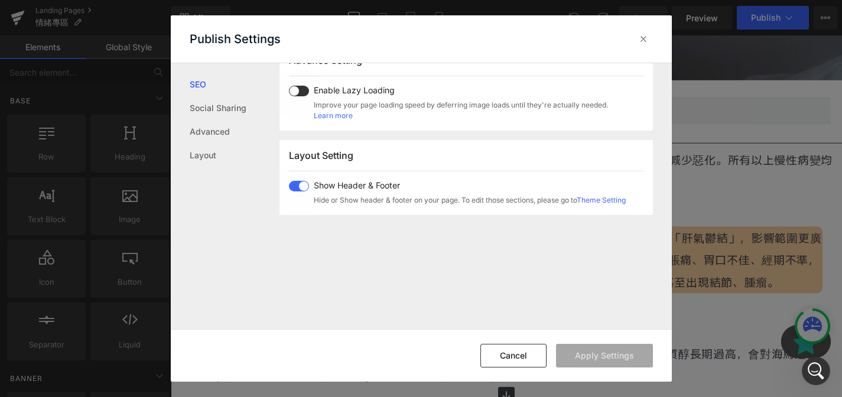
scroll to position [703, 0]
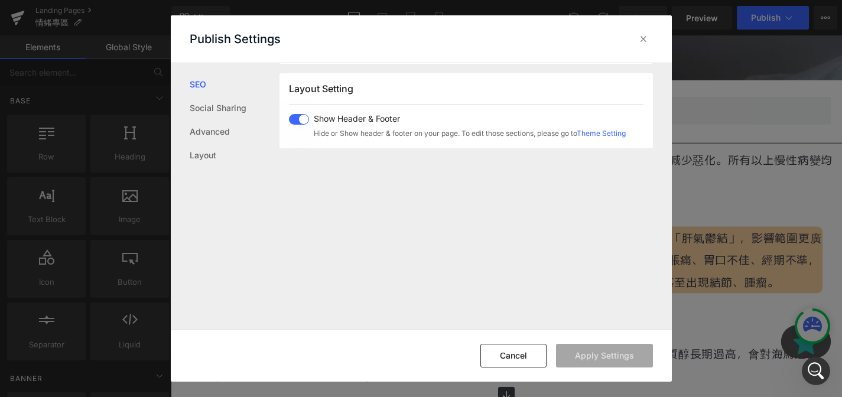
click at [650, 18] on div "Publish Settings" at bounding box center [421, 38] width 501 height 47
click at [649, 28] on div "Publish Settings" at bounding box center [421, 38] width 501 height 47
click at [646, 34] on icon at bounding box center [643, 39] width 12 height 12
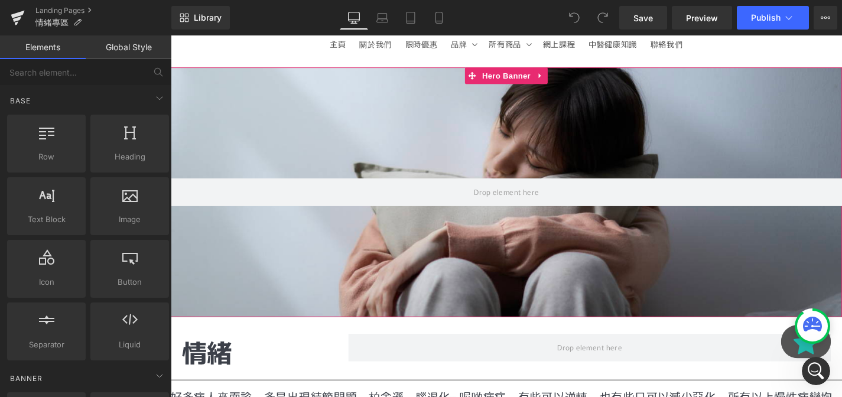
scroll to position [0, 0]
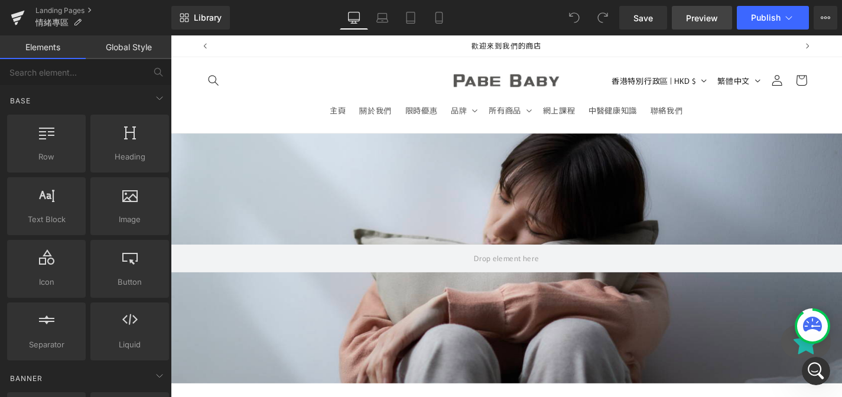
click at [695, 29] on link "Preview" at bounding box center [702, 18] width 60 height 24
click at [803, 336] on div at bounding box center [812, 326] width 31 height 31
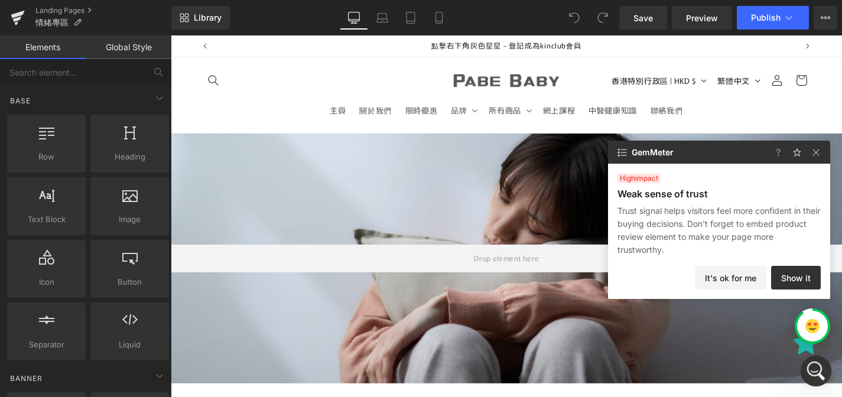
click at [818, 359] on div "Intercom-Nachrichtendienst öffnen" at bounding box center [813, 369] width 39 height 39
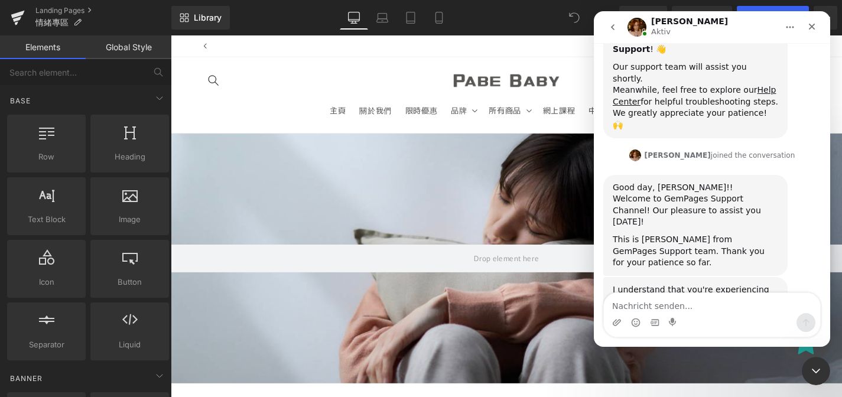
scroll to position [0, 1240]
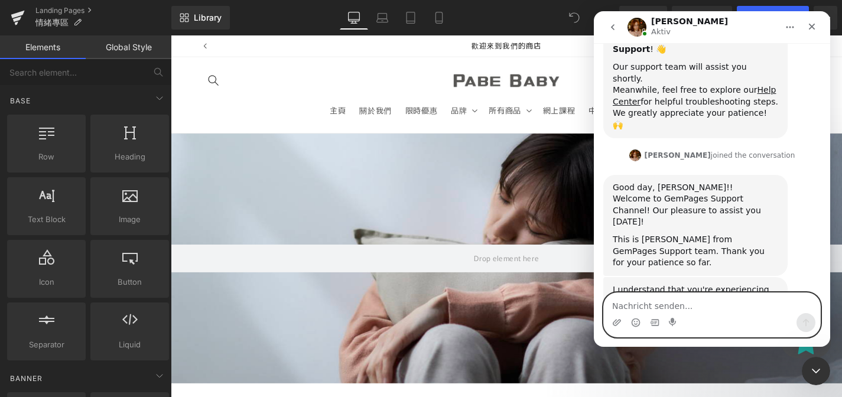
click at [686, 301] on textarea "Nachricht senden..." at bounding box center [712, 303] width 216 height 20
type textarea "yes exactly"
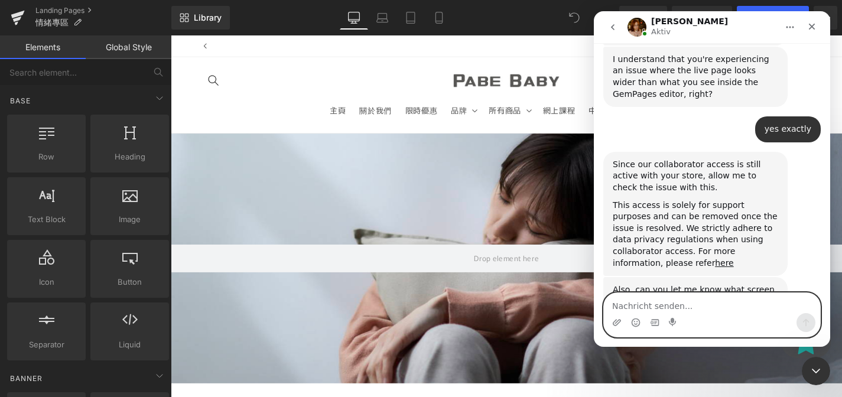
scroll to position [0, 1240]
click at [696, 306] on textarea "Nachricht senden..." at bounding box center [712, 303] width 216 height 20
type textarea "im using safari and just open simplz"
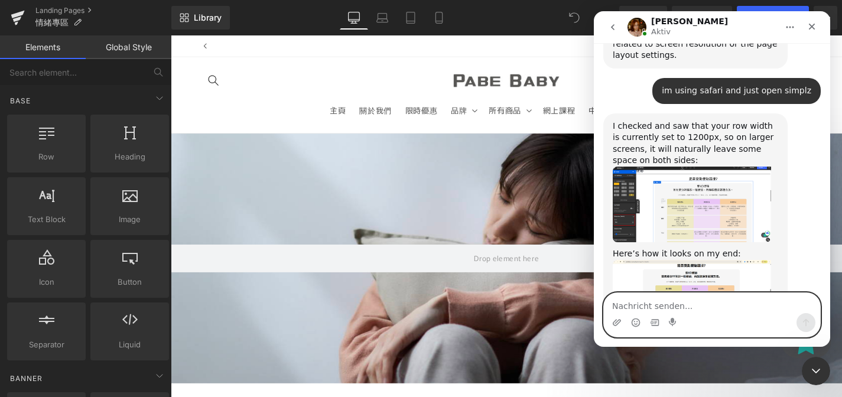
scroll to position [0, 620]
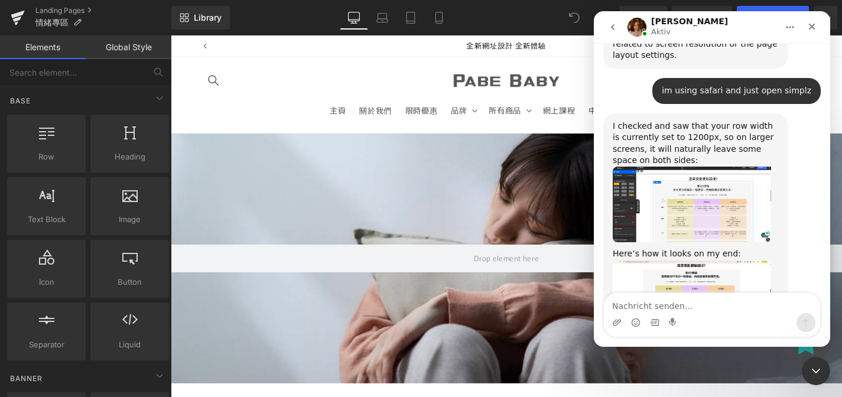
click at [719, 260] on img "Jamie sagt…" at bounding box center [692, 301] width 158 height 82
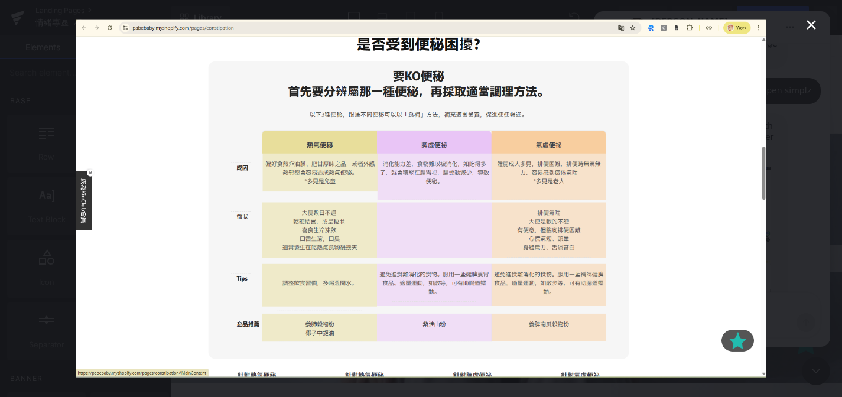
click at [665, 211] on img "Schließen" at bounding box center [421, 198] width 690 height 357
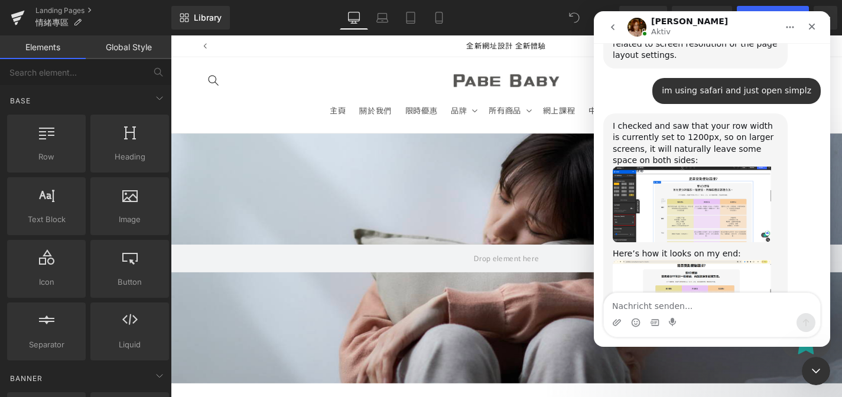
click at [707, 167] on img "Jamie sagt…" at bounding box center [692, 205] width 158 height 76
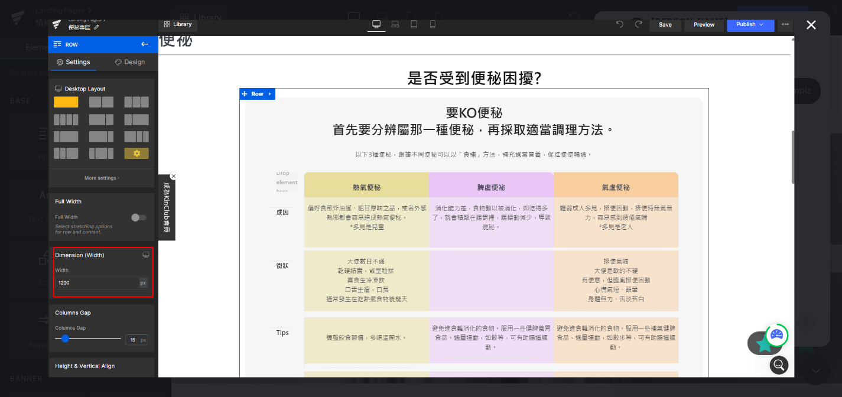
scroll to position [0, 1240]
click at [803, 158] on div "Intercom Messenger" at bounding box center [421, 198] width 842 height 397
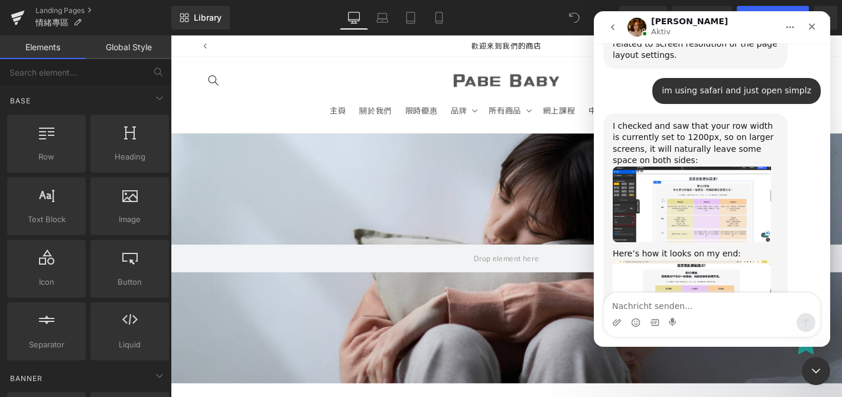
click at [697, 319] on div "Intercom Messenger" at bounding box center [712, 322] width 216 height 19
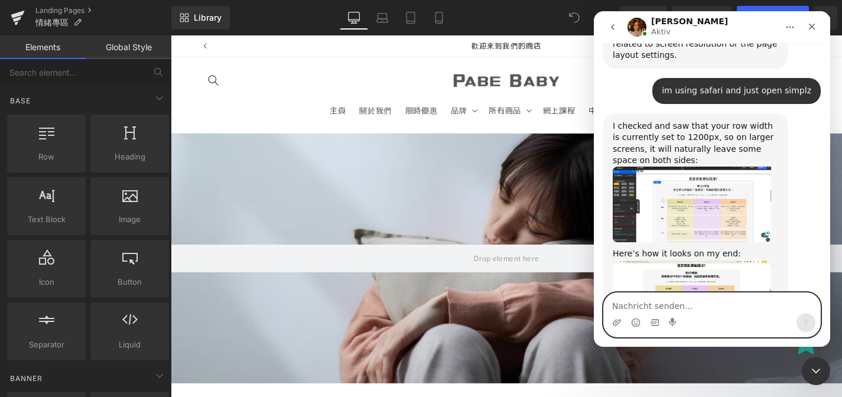
click at [688, 301] on textarea "Nachricht senden..." at bounding box center [712, 303] width 216 height 20
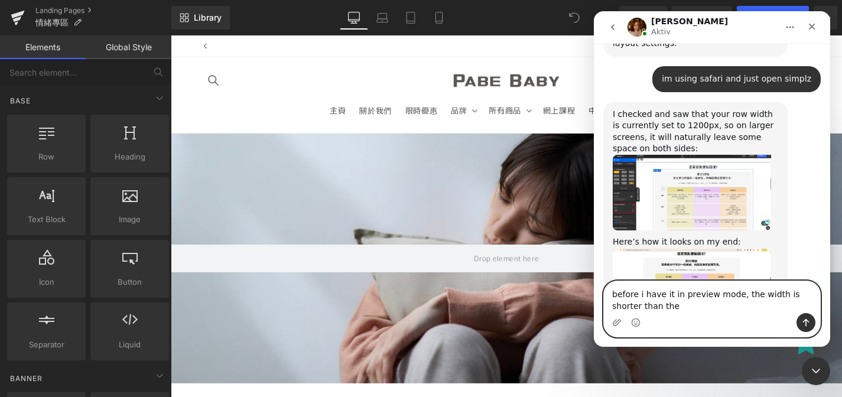
scroll to position [0, 2481]
type textarea "before i have it in preview mode, the width is shorter than the current version"
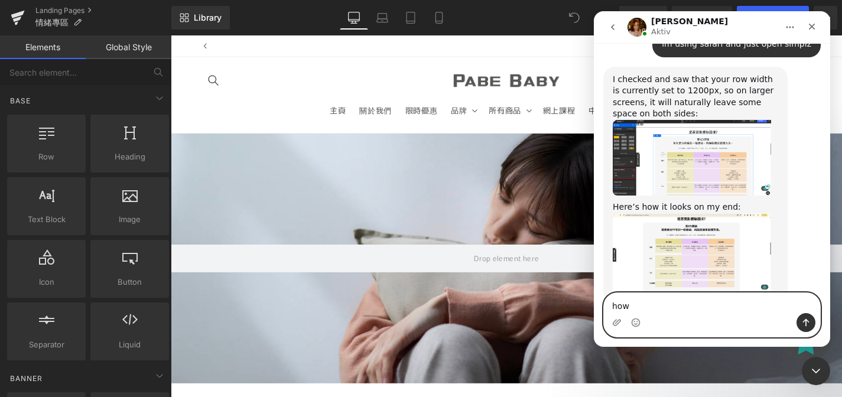
scroll to position [0, 0]
type textarea "how can i correct that"
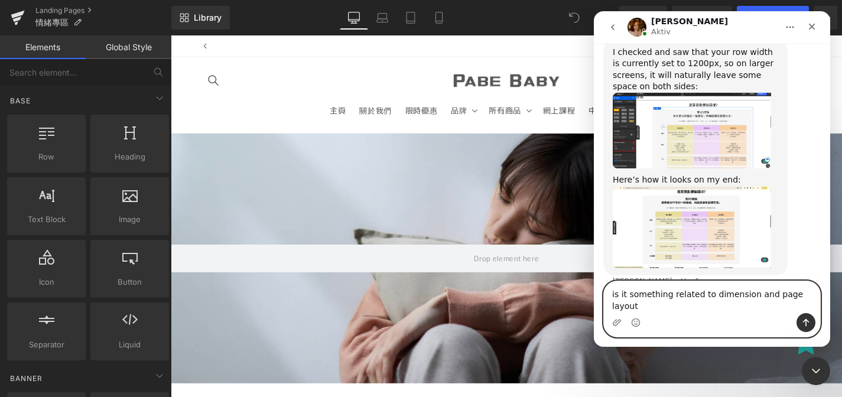
scroll to position [0, 2481]
type textarea "is it something related to dimension and page layout?"
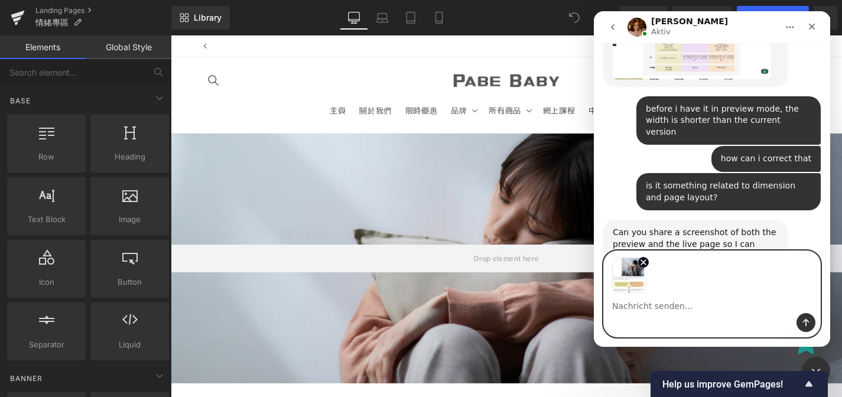
scroll to position [0, 1240]
click at [803, 327] on button "Sende eine Nachricht…" at bounding box center [805, 322] width 19 height 19
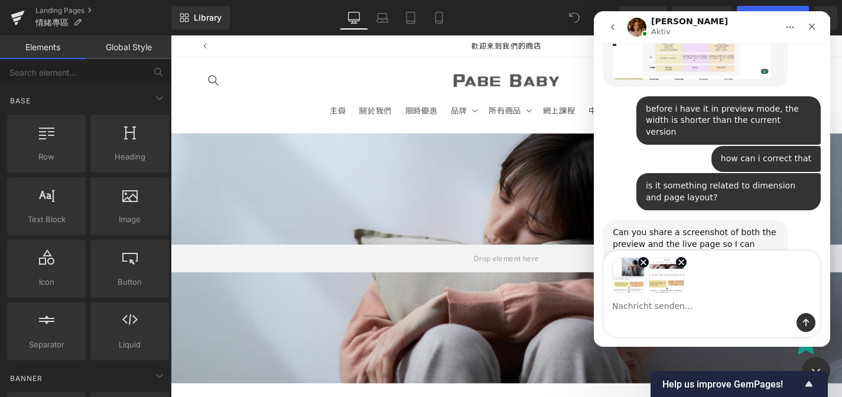
click at [817, 327] on div "Intercom Messenger" at bounding box center [712, 322] width 216 height 19
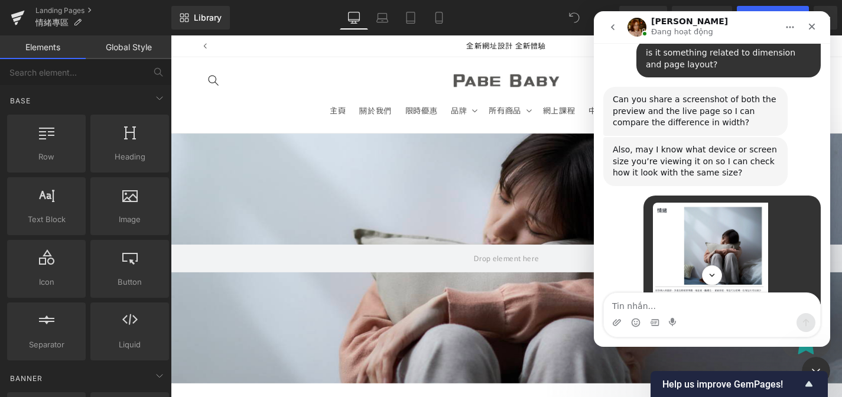
scroll to position [1169, 0]
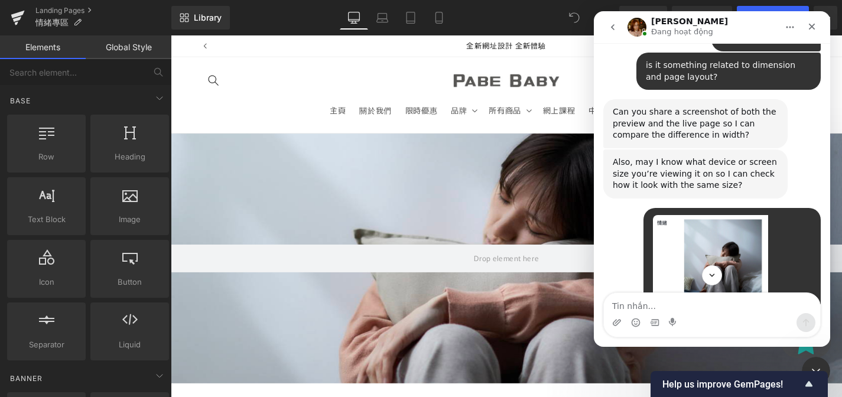
click at [708, 247] on img "Pabebaby sagt…" at bounding box center [710, 294] width 115 height 158
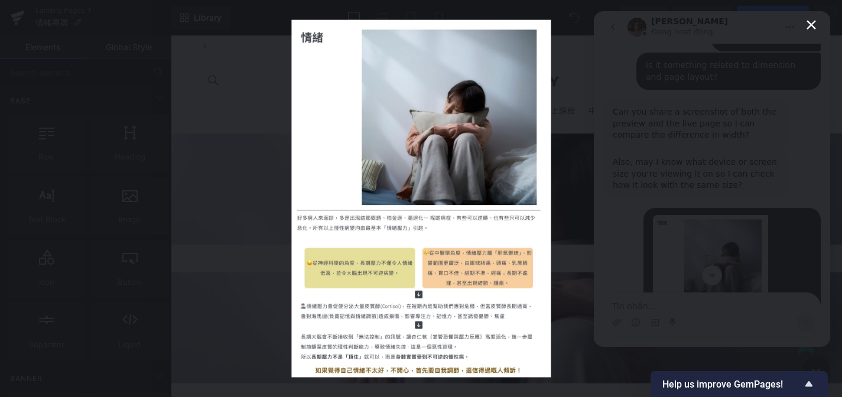
scroll to position [0, 1240]
click at [718, 214] on div "Intercom Messenger" at bounding box center [421, 198] width 842 height 397
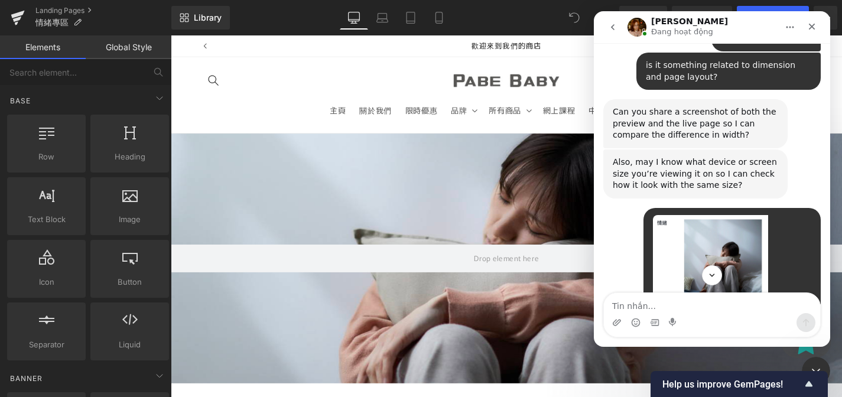
scroll to position [1317, 0]
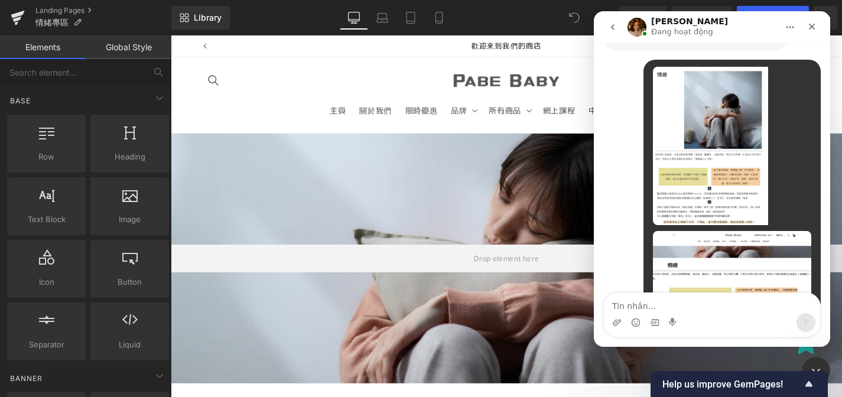
click at [716, 231] on img "Pabebaby sagt…" at bounding box center [732, 274] width 158 height 87
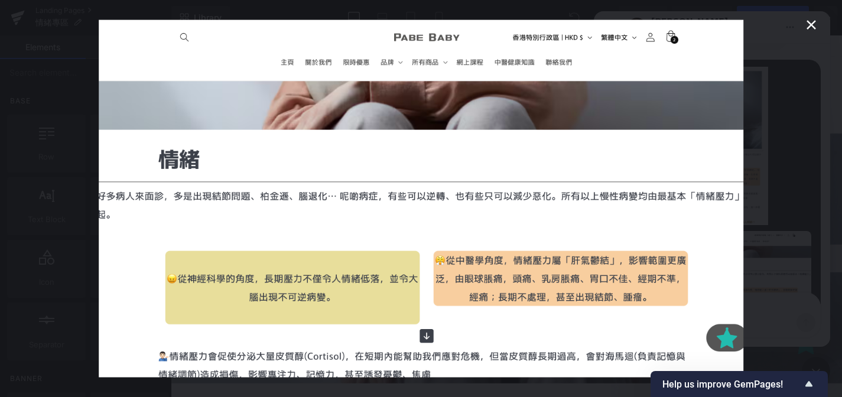
click at [709, 198] on img "Schließen" at bounding box center [421, 198] width 645 height 357
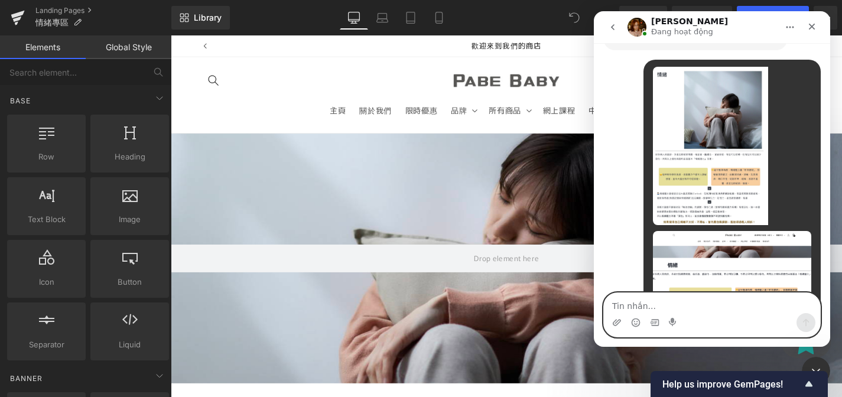
click at [683, 301] on textarea "Tin nhắn..." at bounding box center [712, 303] width 216 height 20
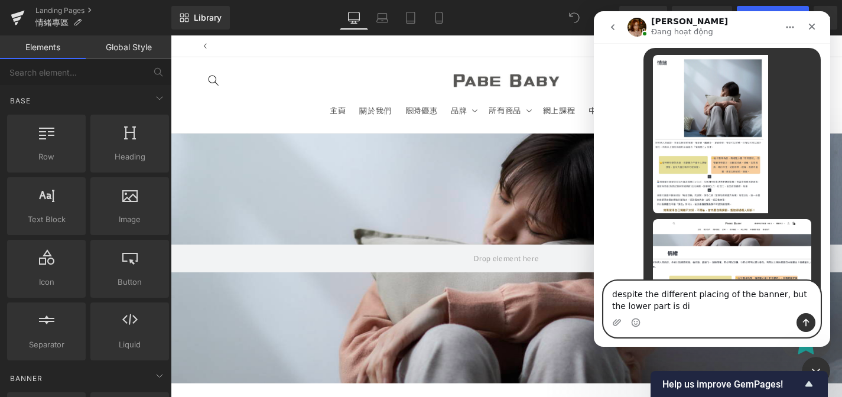
scroll to position [0, 1861]
type textarea "despite the different placing of the banner, but the lower part is different by…"
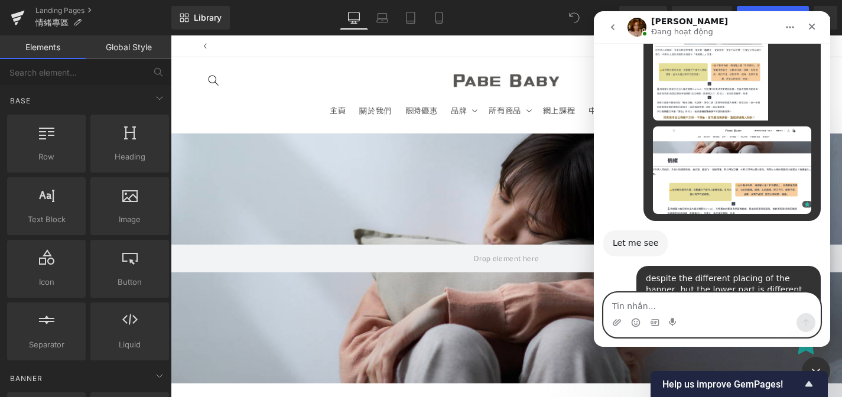
scroll to position [0, 0]
click at [611, 23] on icon "go back" at bounding box center [612, 26] width 9 height 9
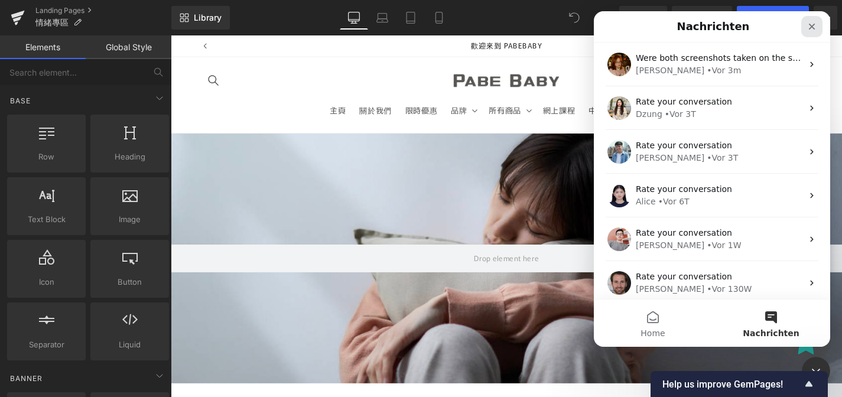
click at [817, 28] on div "Schließen" at bounding box center [811, 26] width 21 height 21
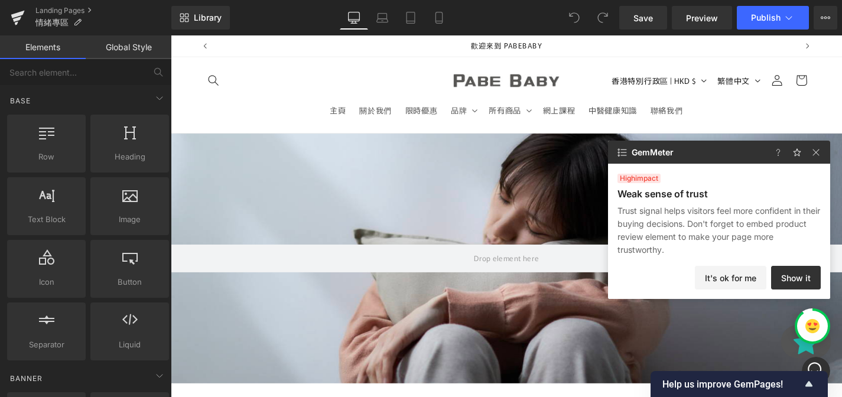
click at [841, 148] on div at bounding box center [528, 273] width 715 height 266
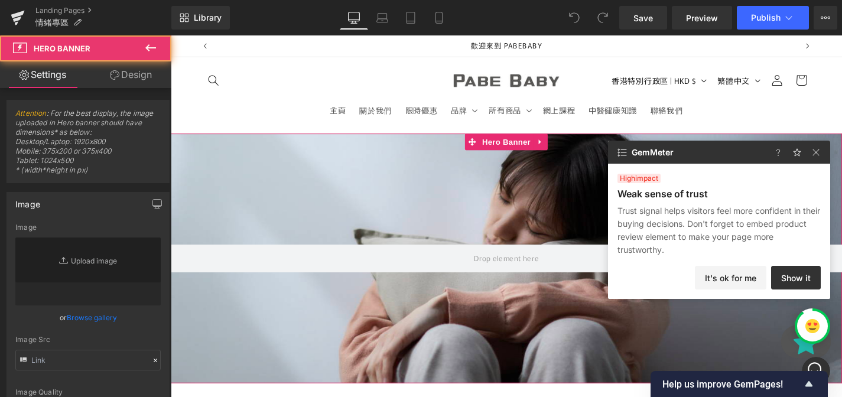
type input "[URL][DOMAIN_NAME]"
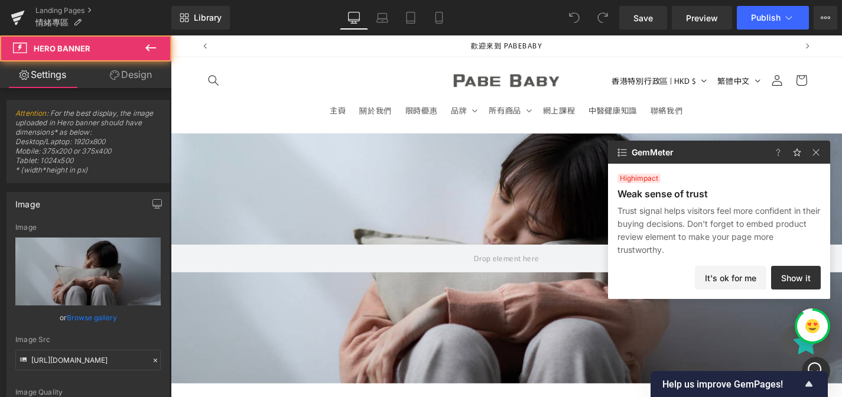
click at [826, 145] on div at bounding box center [798, 152] width 61 height 23
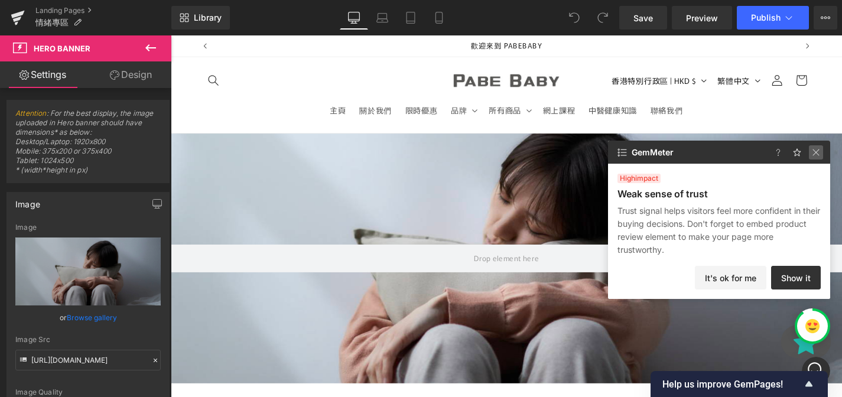
click at [816, 152] on img at bounding box center [816, 152] width 14 height 14
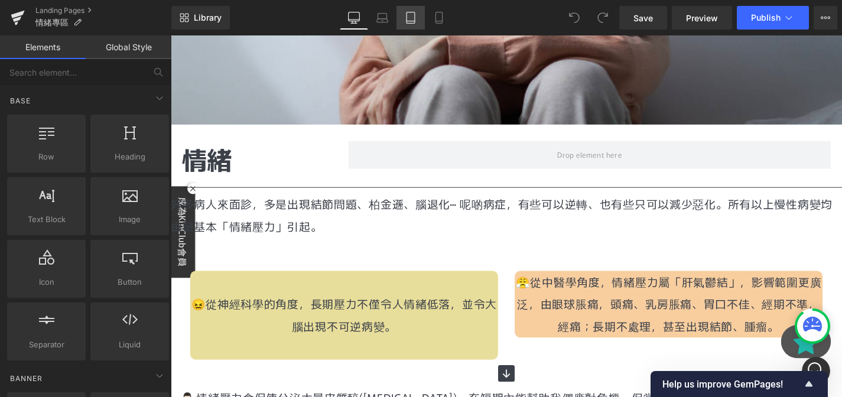
scroll to position [0, 620]
click at [815, 367] on icon "Intercom-Nachrichtendienst öffnen" at bounding box center [813, 369] width 19 height 19
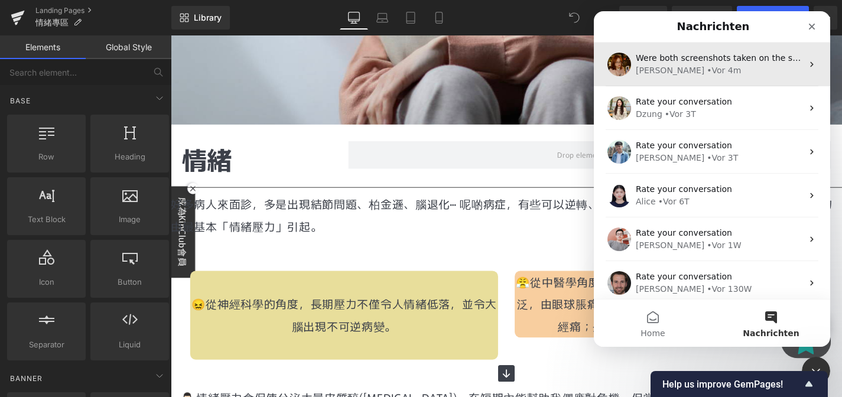
click at [699, 83] on div "Were both screenshots taken on the same device and did you rotate the screen or…" at bounding box center [712, 65] width 236 height 44
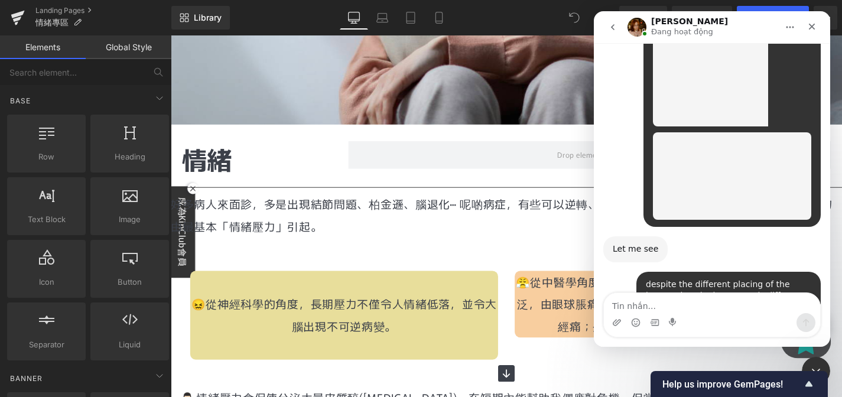
scroll to position [1422, 0]
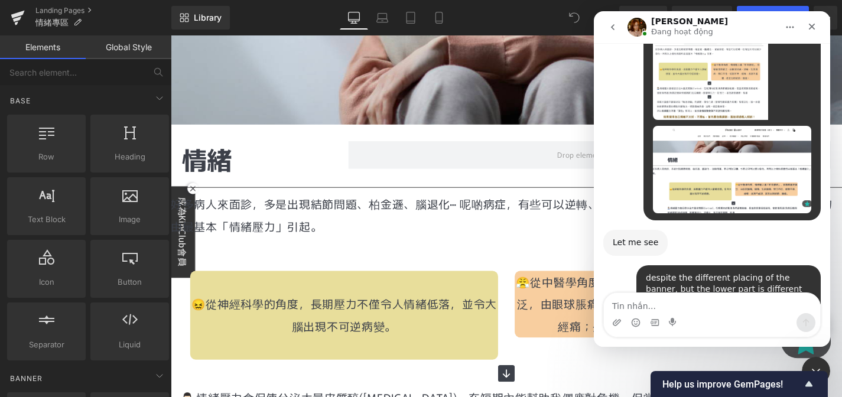
click at [754, 298] on textarea "Tin nhắn..." at bounding box center [712, 303] width 216 height 20
type textarea "yes and i didnt"
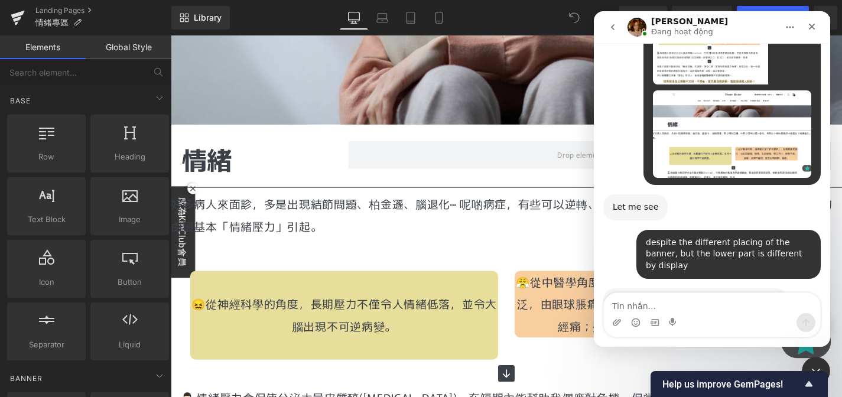
scroll to position [0, 2481]
type textarea "t"
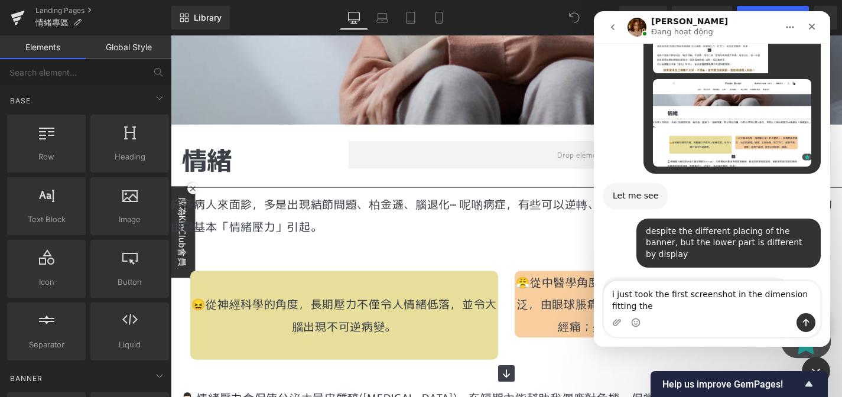
scroll to position [1470, 0]
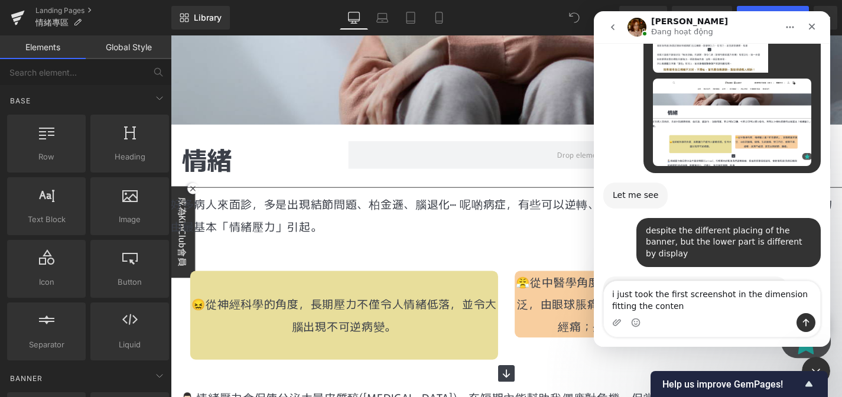
type textarea "i just took the first screenshot in the dimension fitting the content"
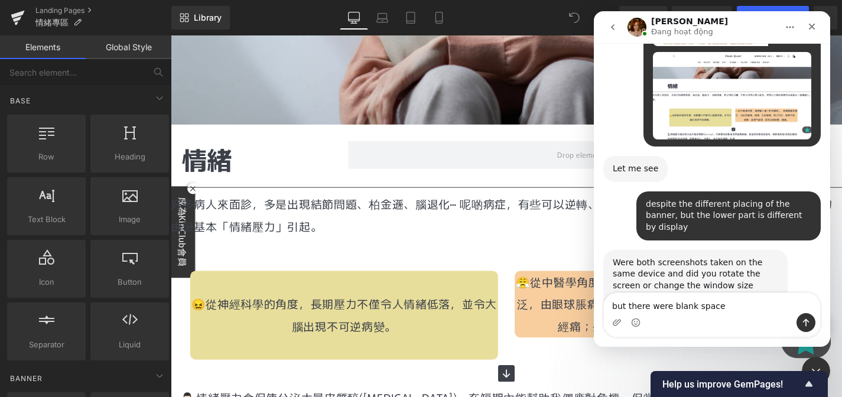
scroll to position [0, 2481]
type textarea "but there were blank spaces next to it"
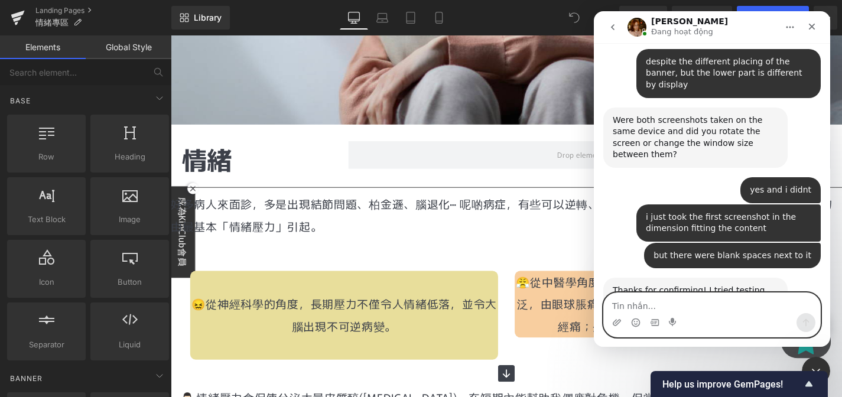
scroll to position [1643, 0]
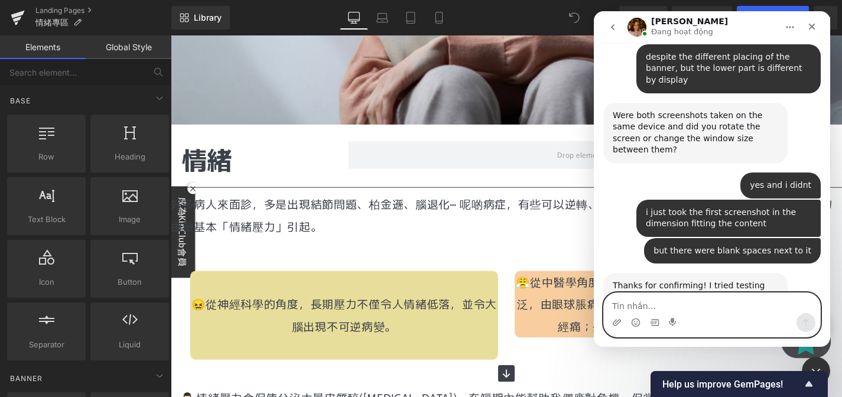
click at [730, 305] on textarea "Tin nhắn..." at bounding box center [712, 303] width 216 height 20
type textarea "i have an 13-inch laptop"
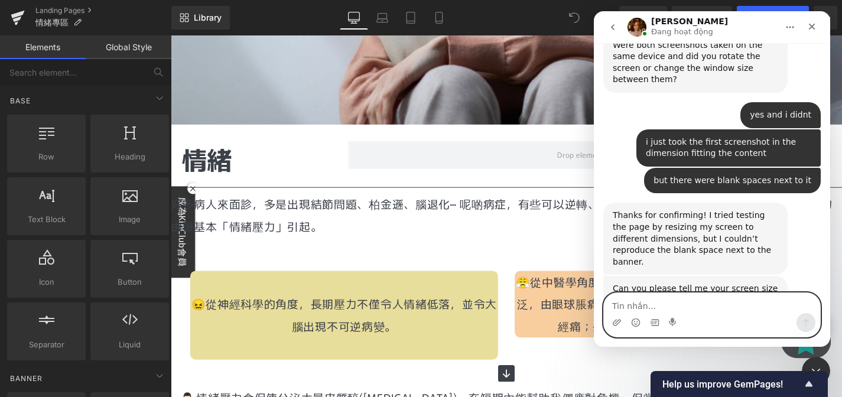
scroll to position [0, 0]
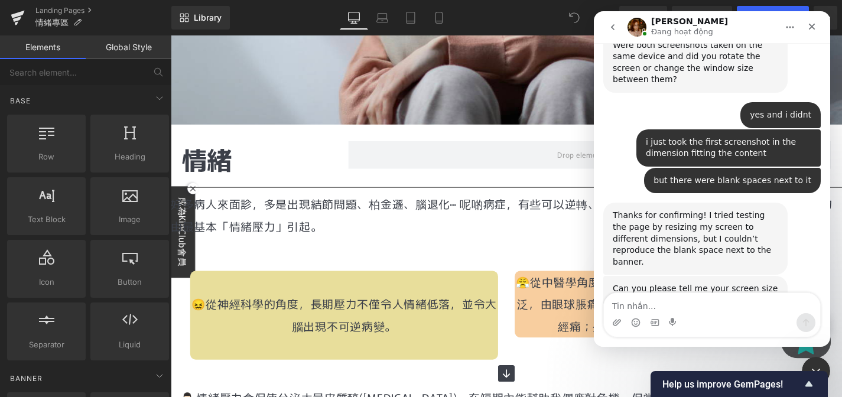
click at [727, 341] on div "i have an 13-inch laptop" at bounding box center [761, 347] width 100 height 12
click at [445, 249] on div at bounding box center [421, 180] width 842 height 361
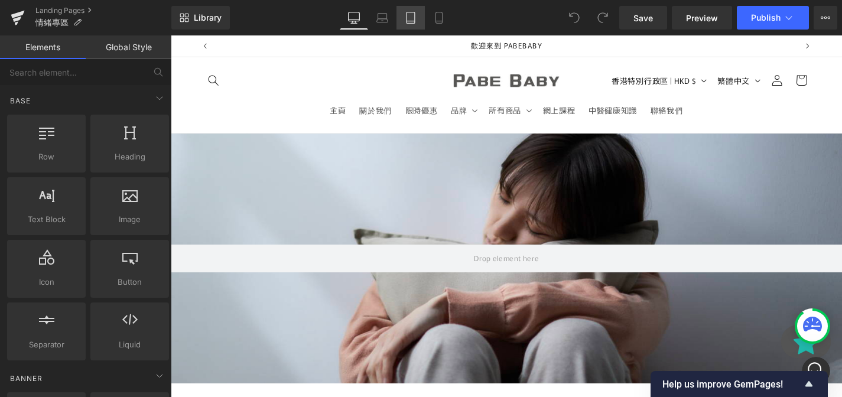
click at [421, 15] on link "Tablet" at bounding box center [410, 18] width 28 height 24
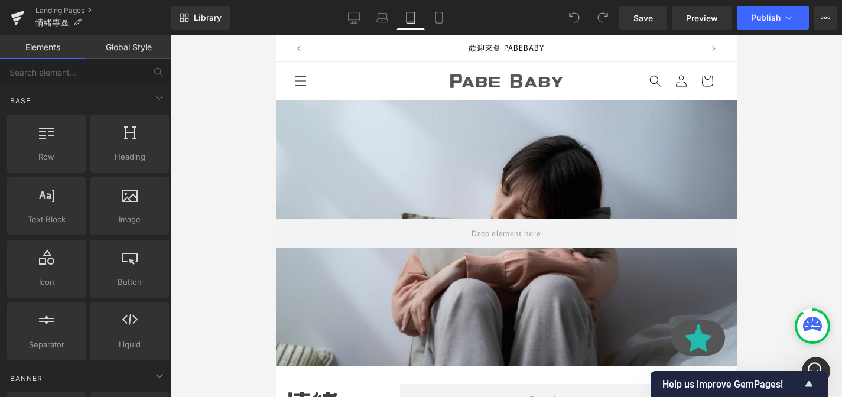
click at [338, 36] on div "歡迎來到 [GEOGRAPHIC_DATA] 全新網址設計 全新體驗 歡迎來到我們的商店 滿$500免運費 - 輕鬆購 點擊右下角灰色星星 - 登記成為kin…" at bounding box center [506, 48] width 423 height 26
click at [352, 20] on icon at bounding box center [354, 18] width 12 height 12
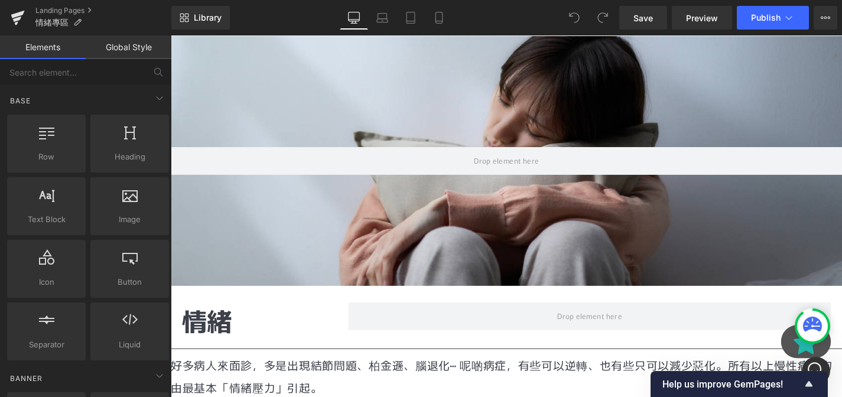
scroll to position [0, 2481]
click at [811, 363] on icon "Intercom-Nachrichtendienst öffnen" at bounding box center [813, 369] width 19 height 19
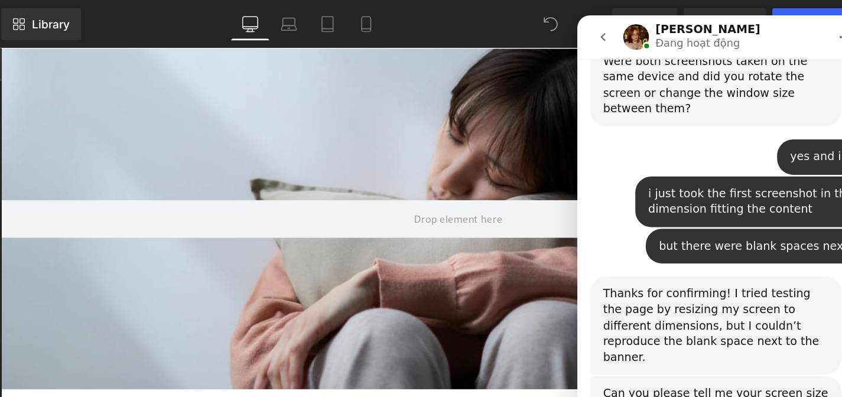
scroll to position [1759, 0]
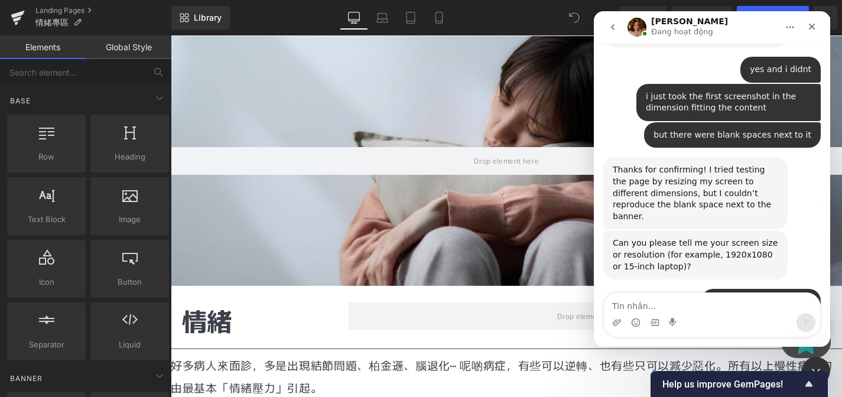
click at [675, 289] on div "i have an 13-inch laptop Pabebaby • Vor 4m" at bounding box center [711, 306] width 217 height 35
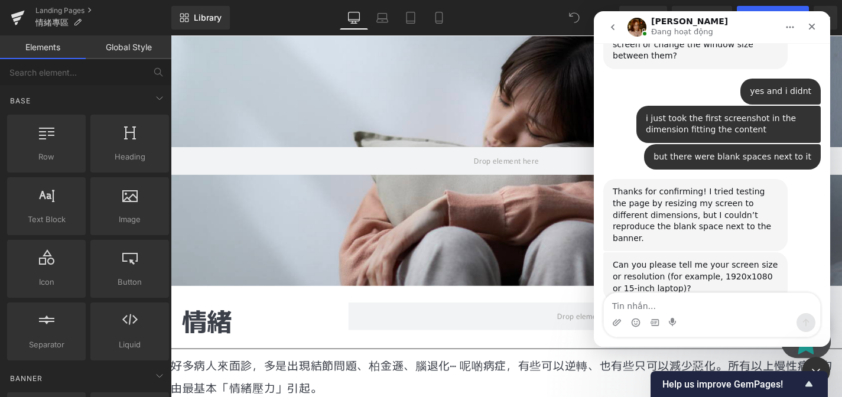
scroll to position [0, 1240]
click at [675, 311] on div "i have an 13-inch laptop Pabebaby • Vor 4m" at bounding box center [711, 328] width 217 height 35
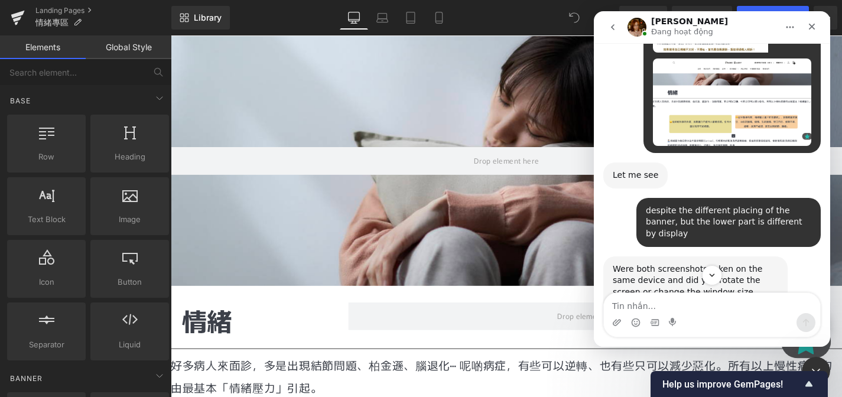
scroll to position [1759, 0]
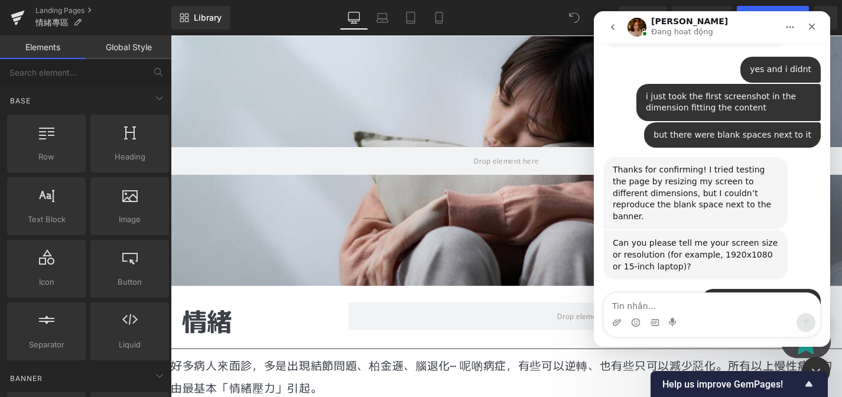
click at [493, 270] on div at bounding box center [421, 180] width 842 height 361
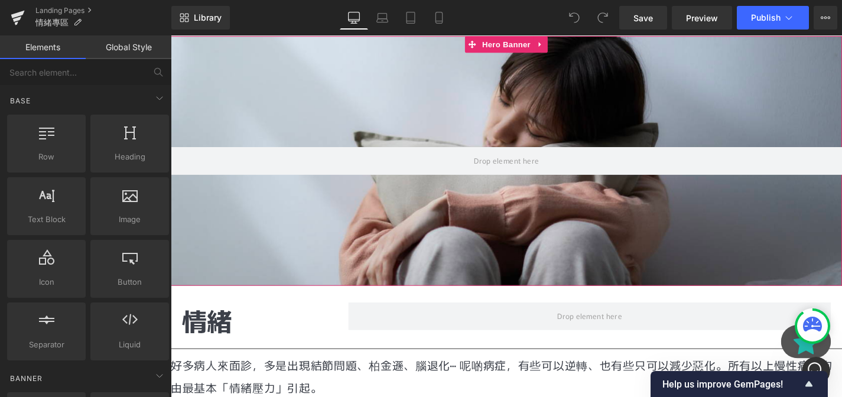
click at [537, 263] on div at bounding box center [528, 169] width 715 height 266
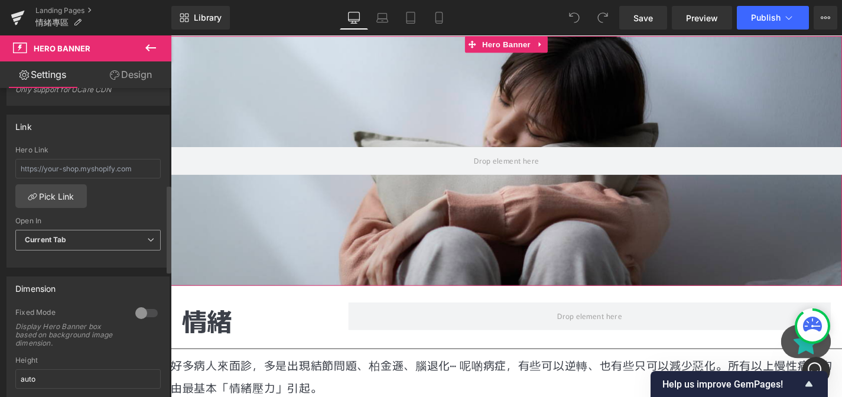
scroll to position [338, 0]
click at [148, 317] on div at bounding box center [146, 317] width 28 height 19
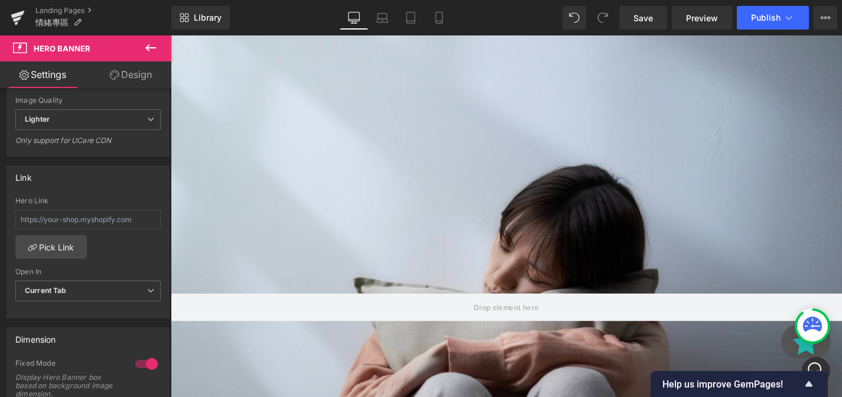
scroll to position [411, 0]
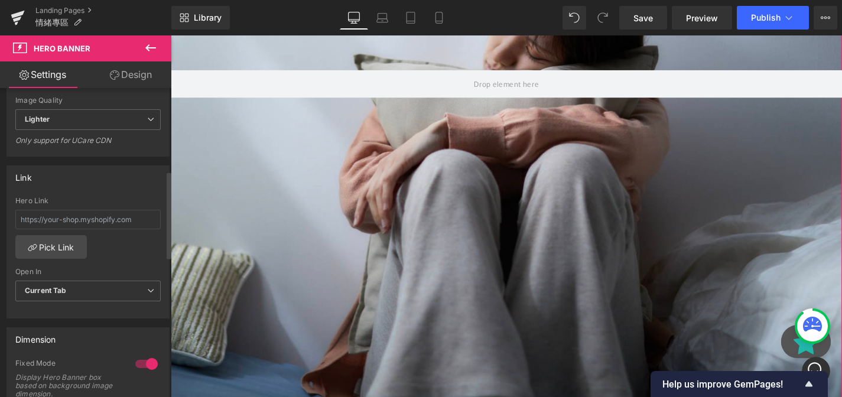
click at [138, 366] on div at bounding box center [146, 363] width 28 height 19
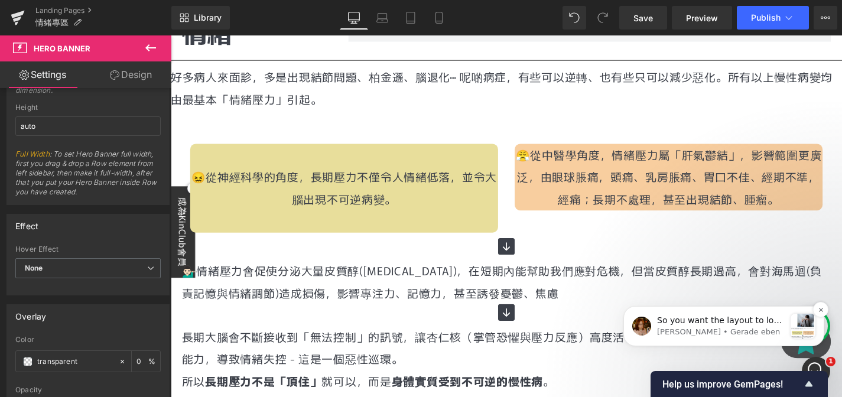
scroll to position [1910, 0]
click at [688, 338] on div "So you want the layout to look tighter like before, correct? [PERSON_NAME] • Ge…" at bounding box center [723, 326] width 201 height 40
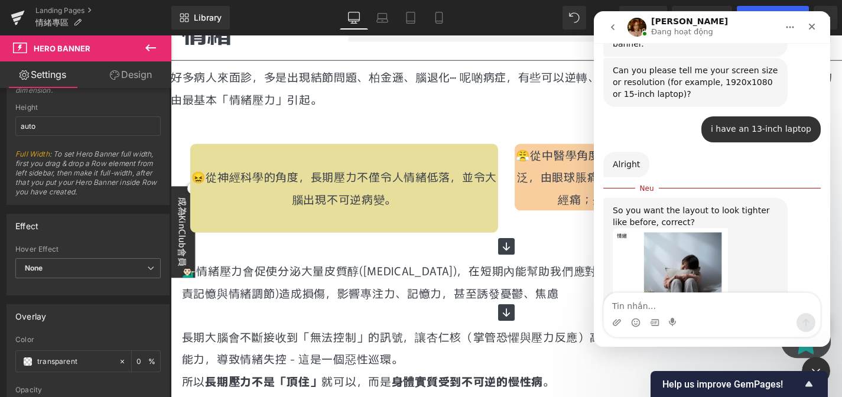
scroll to position [0, 1240]
click at [683, 300] on textarea "Tin nhắn..." at bounding box center [712, 303] width 216 height 20
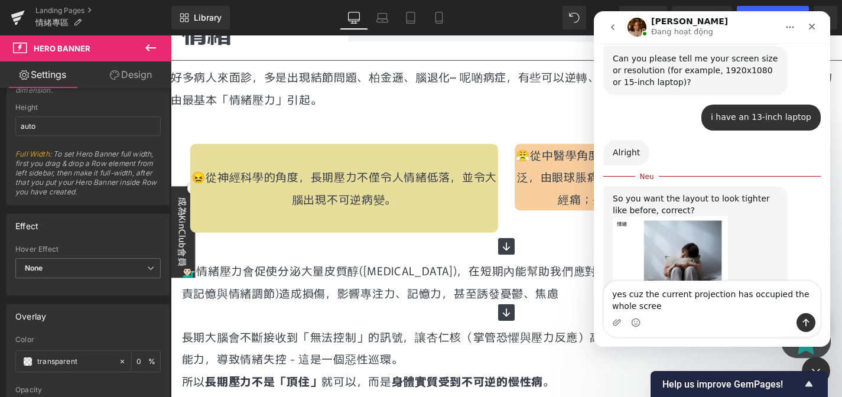
type textarea "yes cuz the current projection has occupied the whole screen"
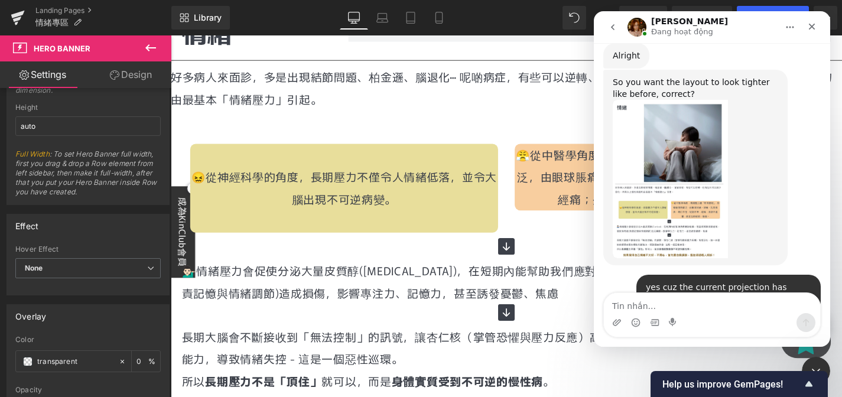
scroll to position [0, 620]
click at [728, 297] on textarea "Tin nhắn..." at bounding box center [712, 303] width 216 height 20
type textarea "yes thanks"
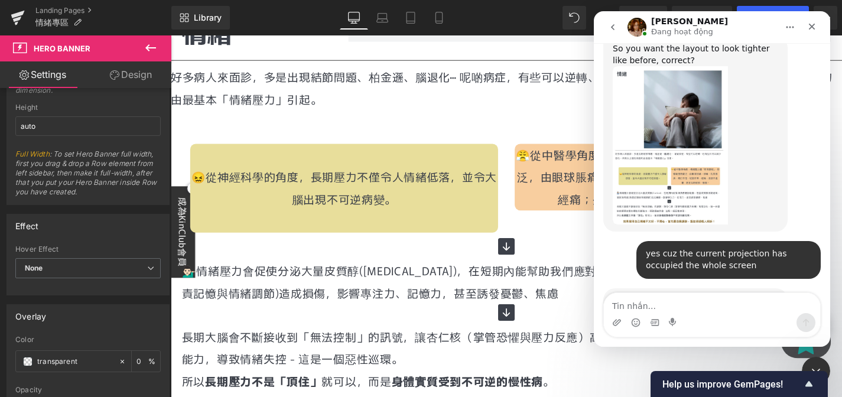
scroll to position [2074, 0]
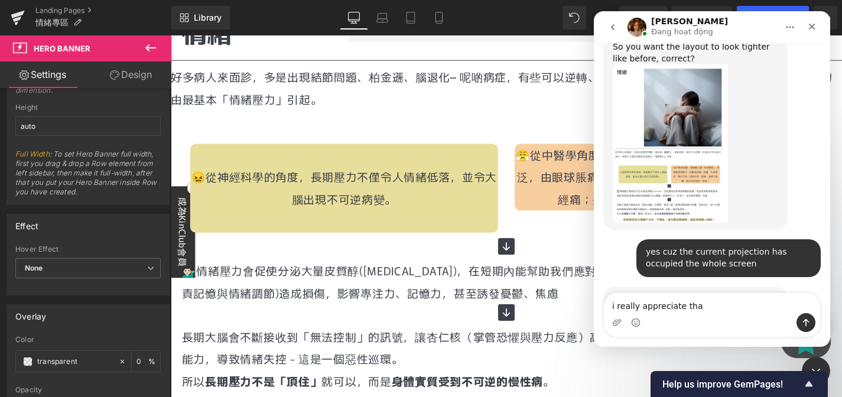
type textarea "i really appreciate that"
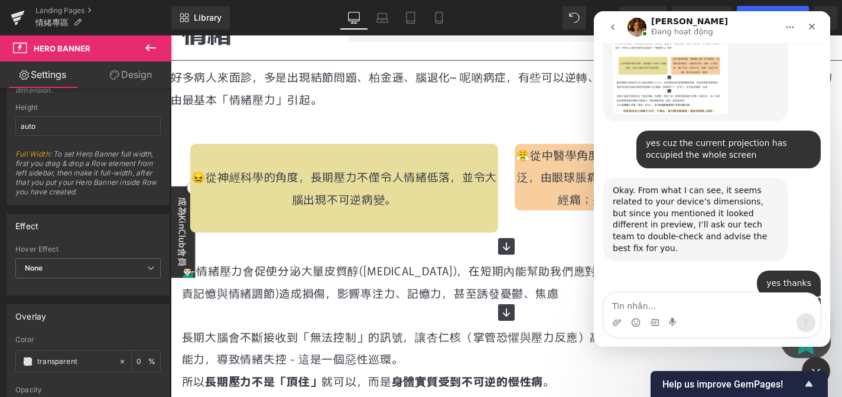
scroll to position [0, 2481]
